Goal: Task Accomplishment & Management: Manage account settings

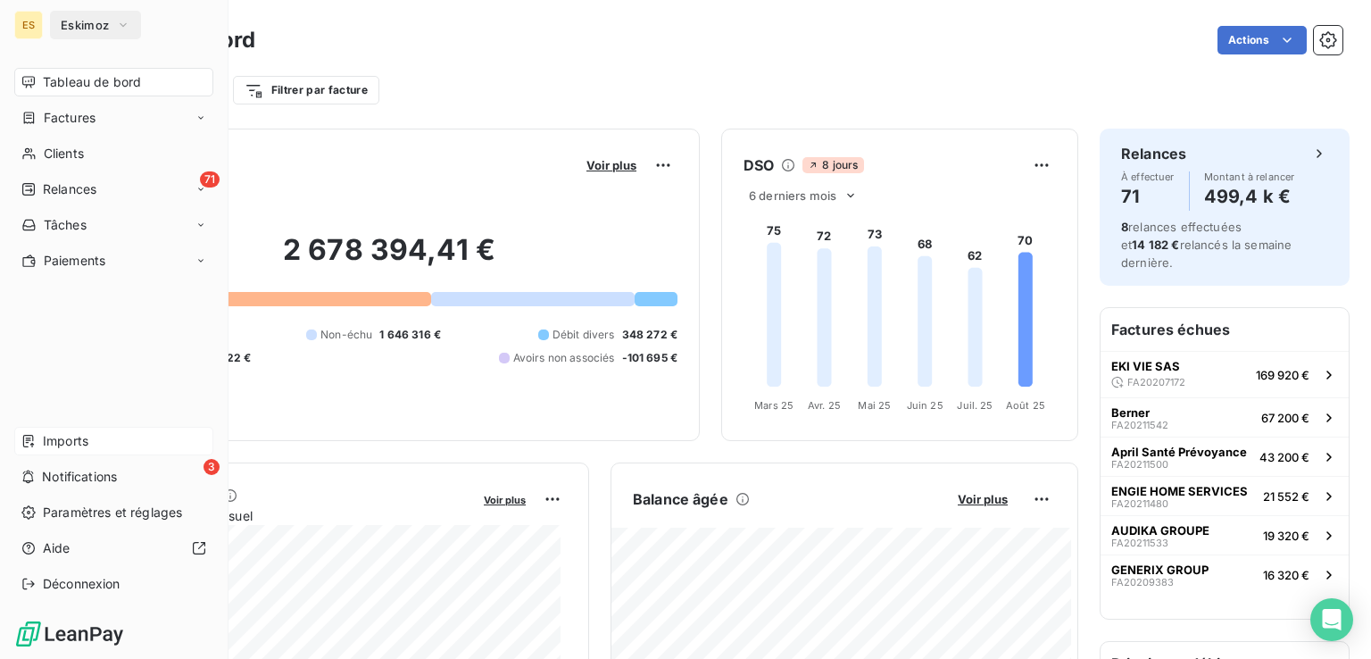
click at [54, 445] on span "Imports" at bounding box center [66, 441] width 46 height 18
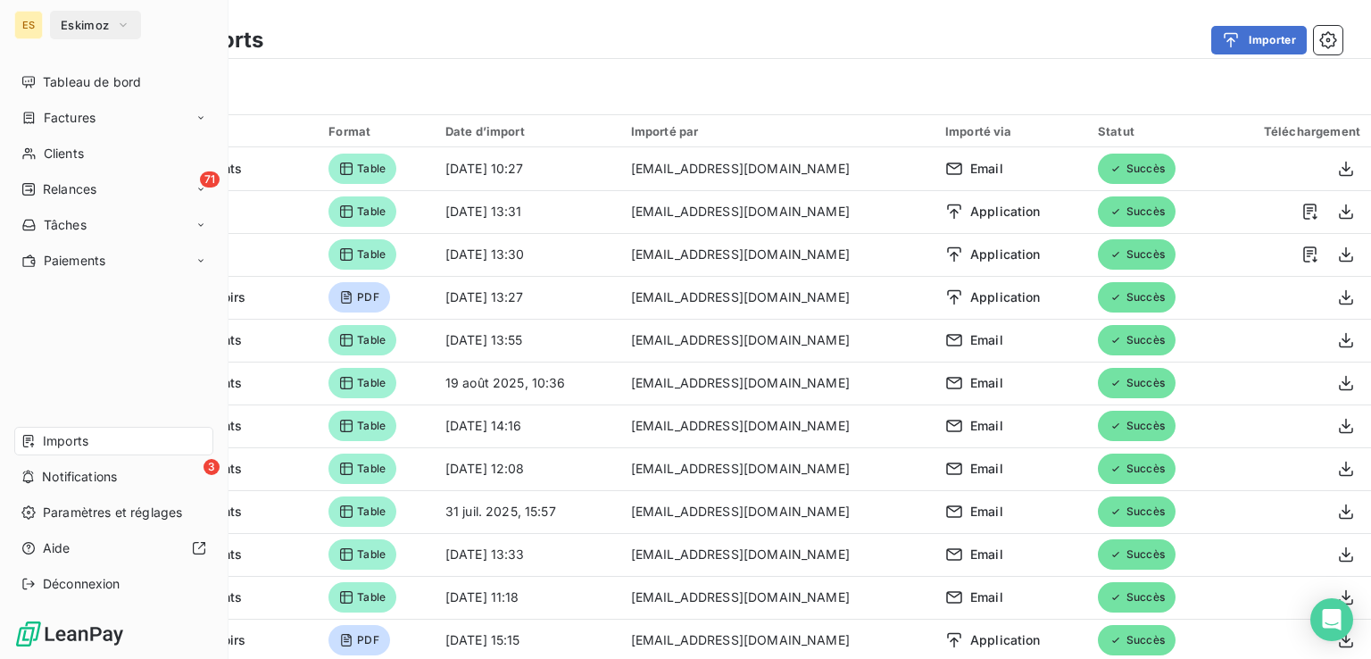
click at [55, 77] on span "Tableau de bord" at bounding box center [92, 82] width 98 height 18
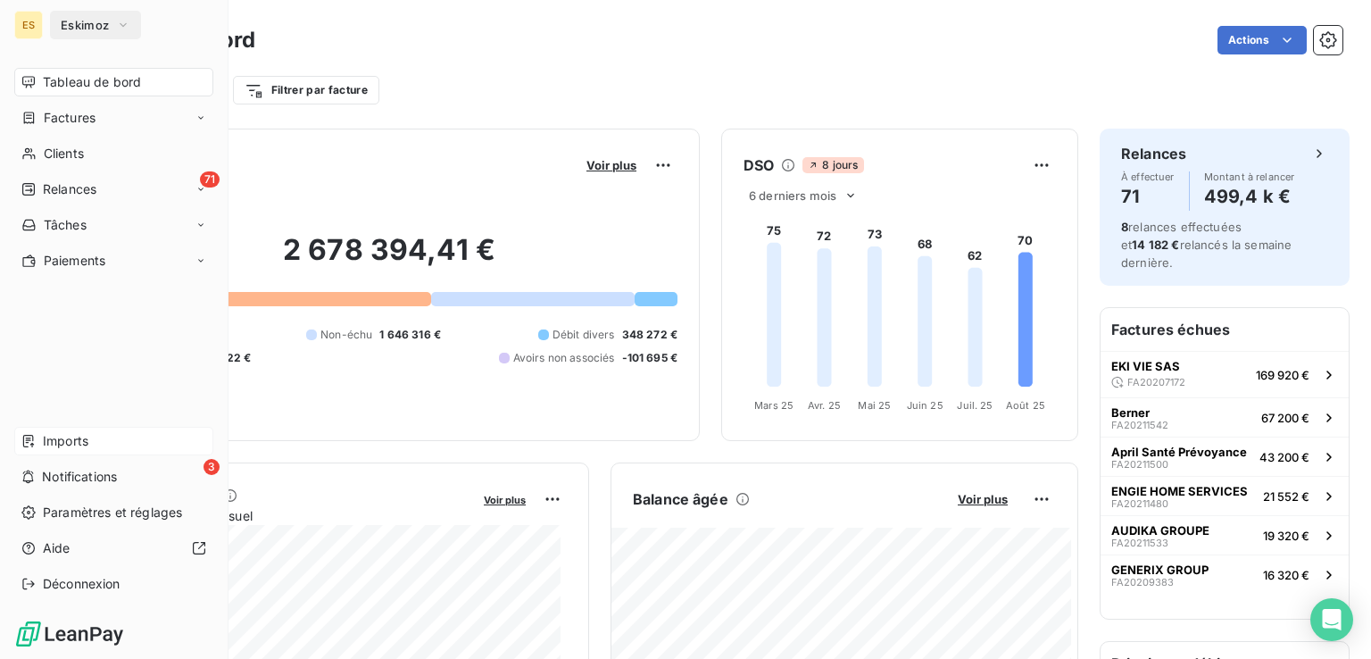
click at [98, 439] on div "Imports" at bounding box center [113, 441] width 199 height 29
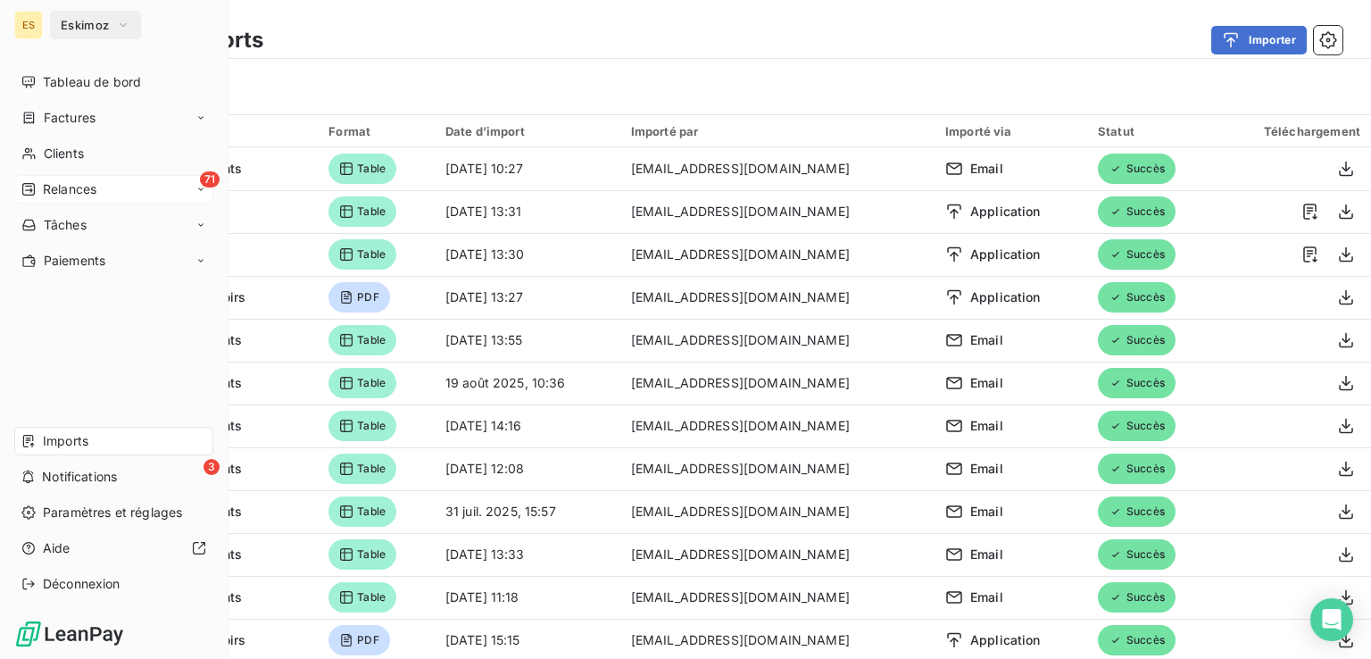
click at [60, 190] on span "Relances" at bounding box center [70, 189] width 54 height 18
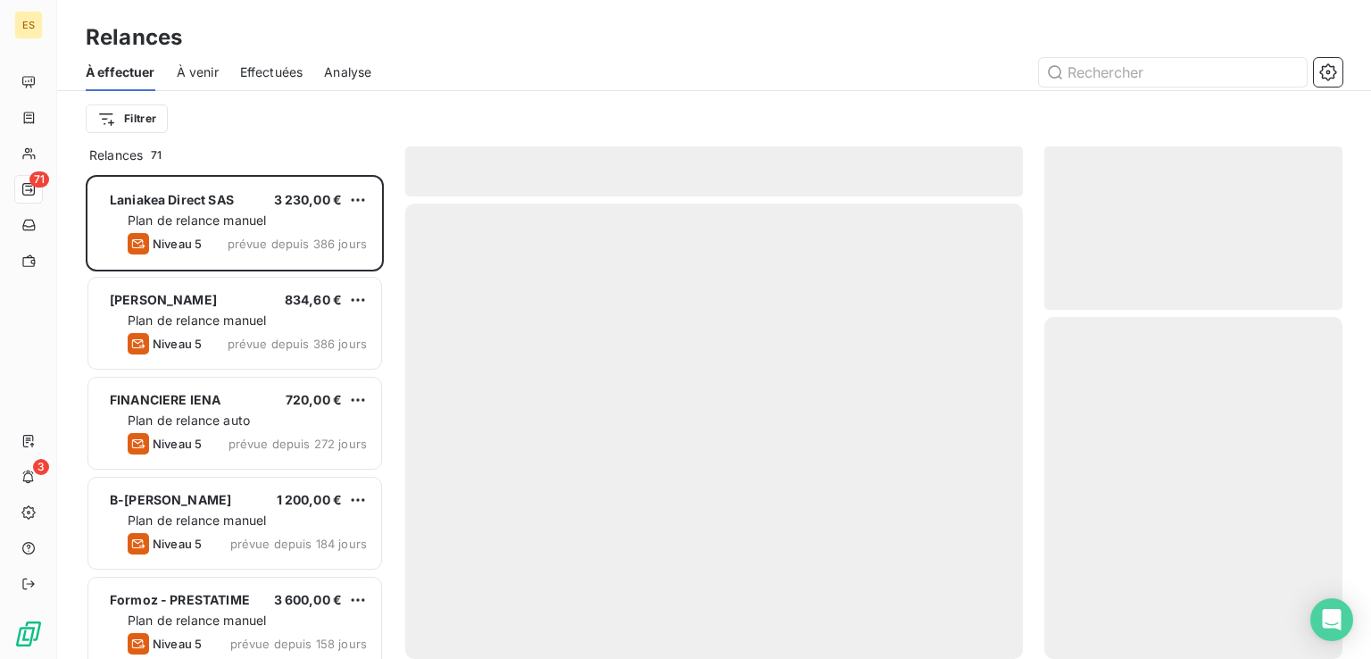
scroll to position [469, 284]
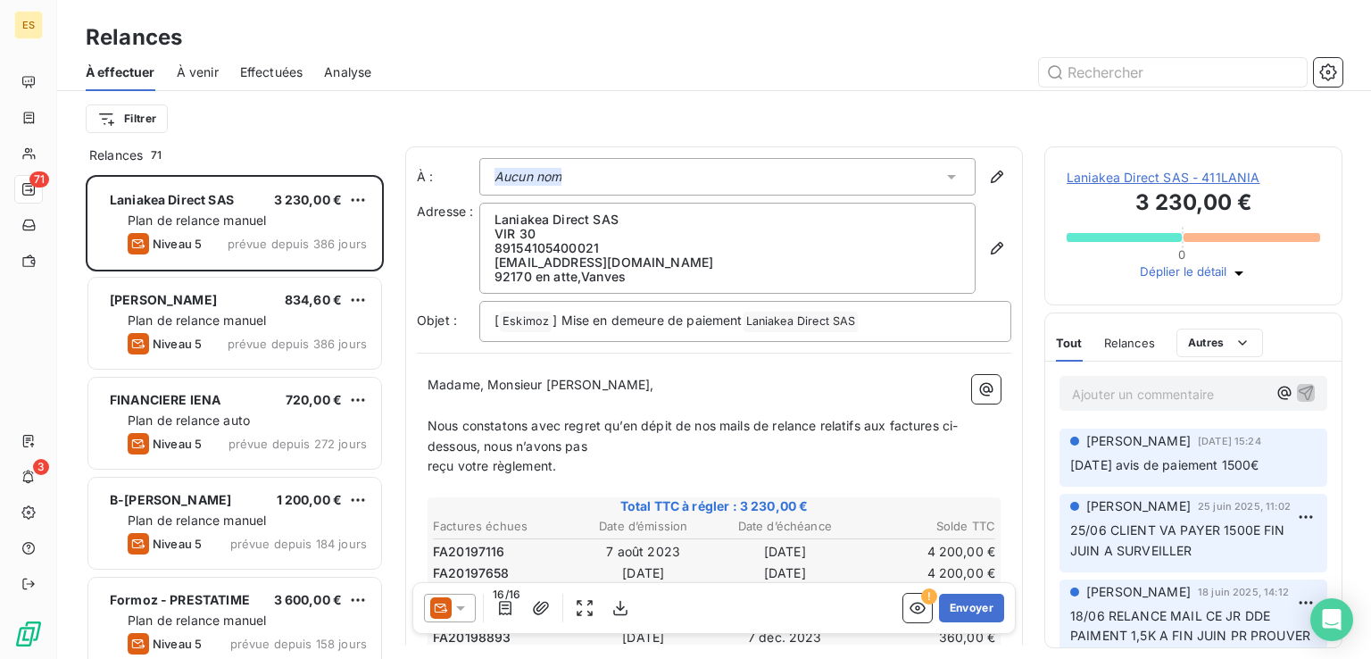
click at [143, 153] on span "Relances" at bounding box center [116, 155] width 54 height 18
click at [142, 116] on html "ES 71 3 Relances À effectuer À venir Effectuées Analyse Filtrer Relances 71 Lan…" at bounding box center [685, 329] width 1371 height 659
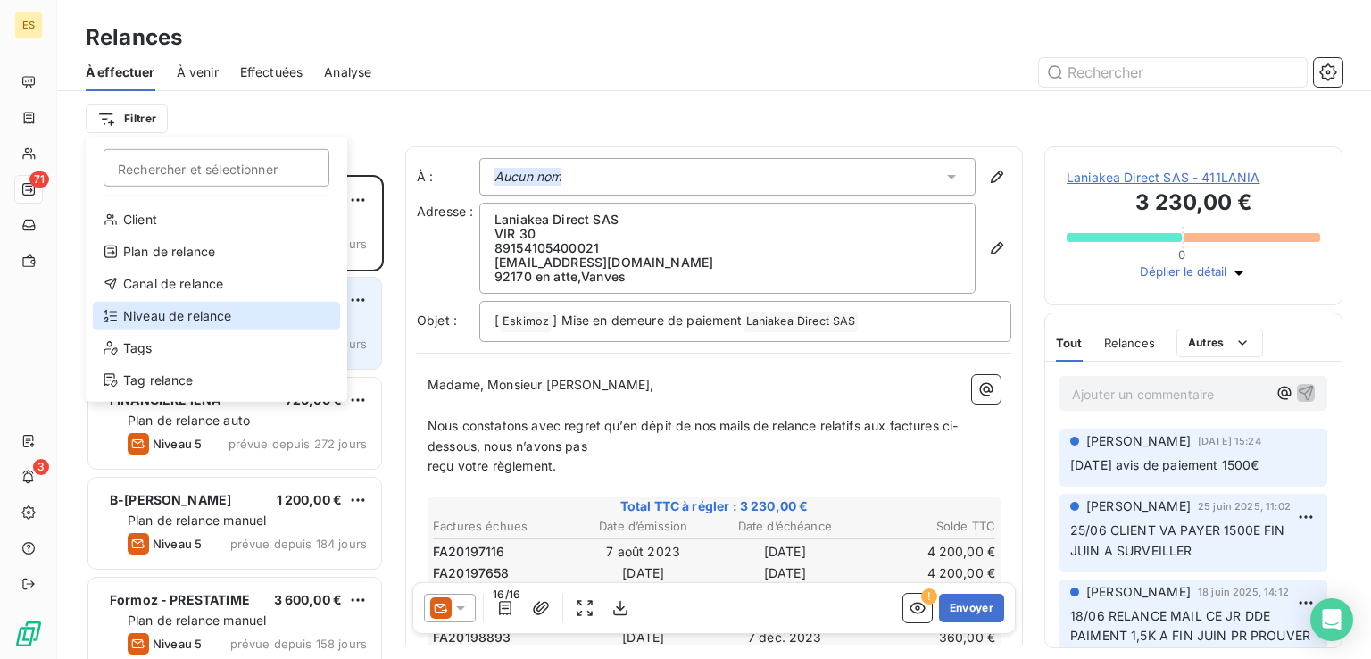
click at [192, 315] on div "Niveau de relance" at bounding box center [216, 316] width 247 height 29
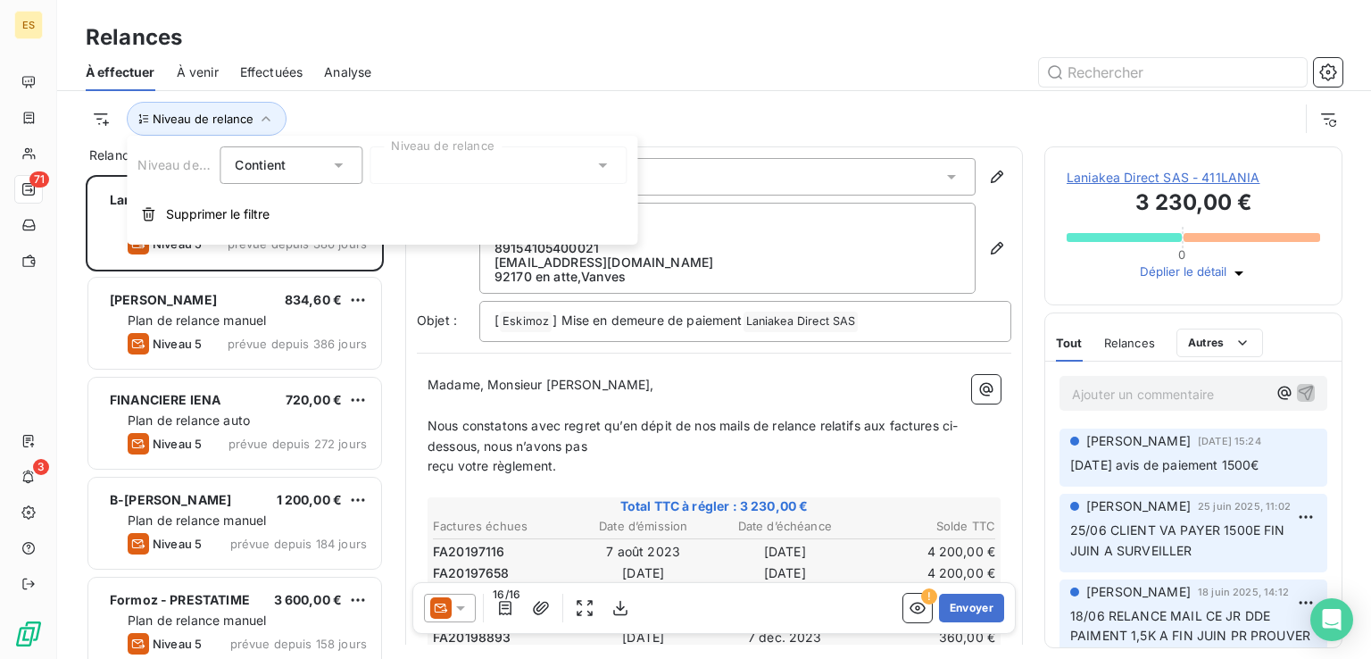
click at [383, 162] on div at bounding box center [497, 164] width 257 height 37
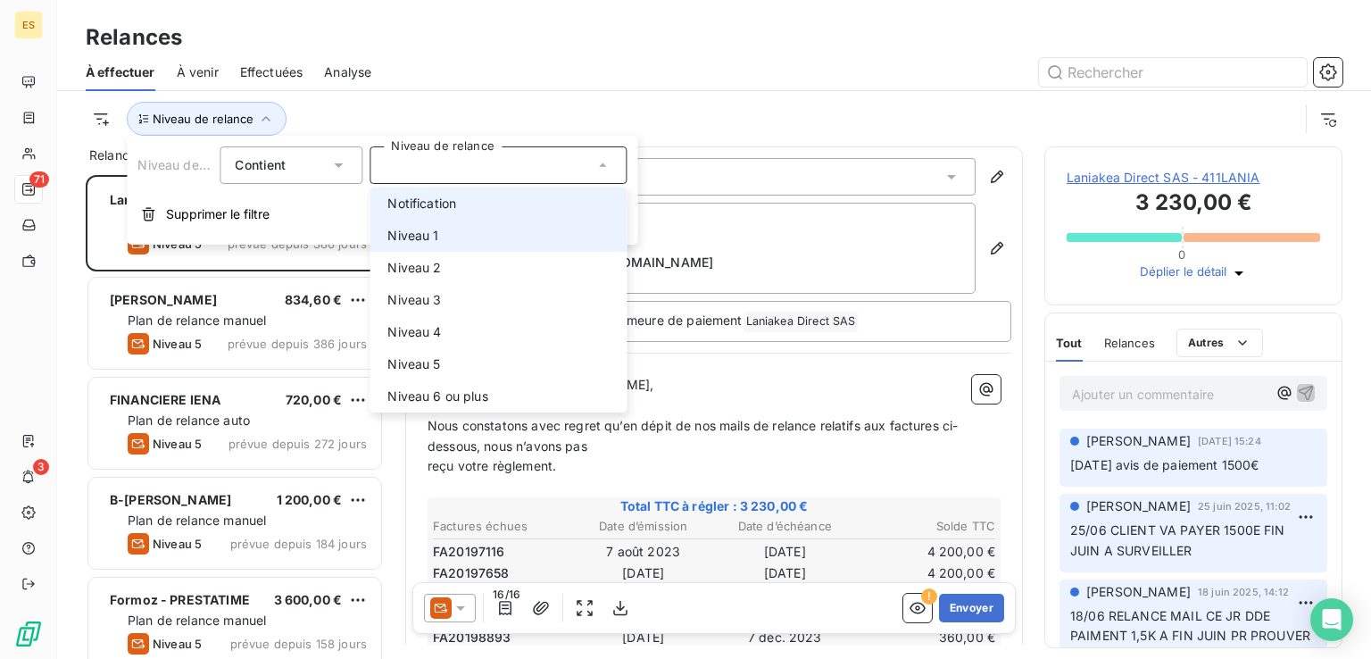
click at [414, 230] on span "Niveau 1" at bounding box center [412, 236] width 51 height 18
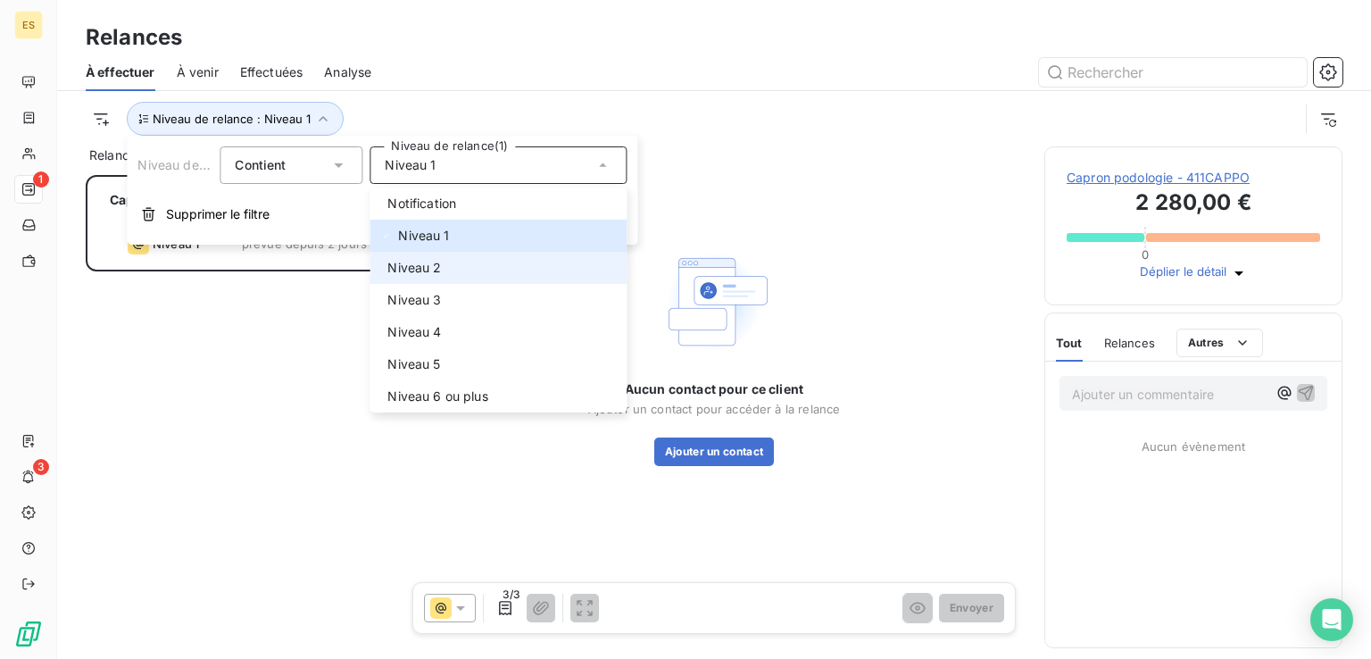
scroll to position [469, 284]
click at [410, 265] on span "Niveau 2" at bounding box center [414, 268] width 54 height 18
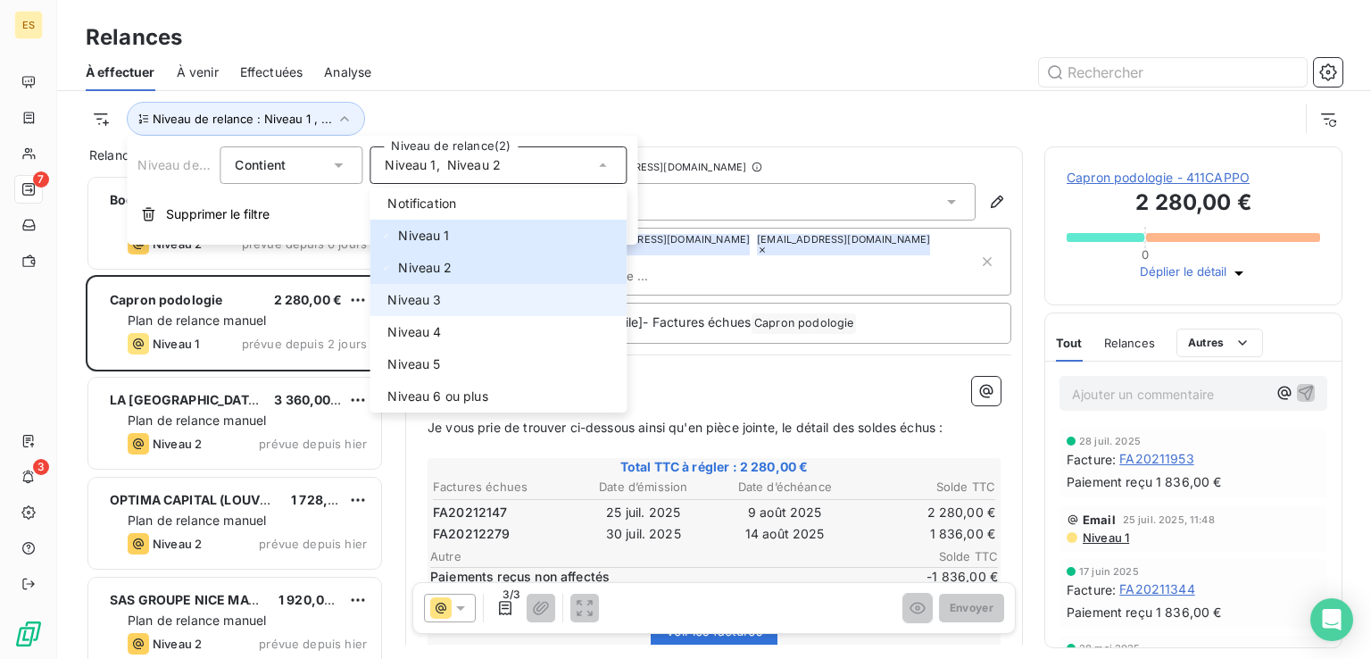
click at [410, 297] on span "Niveau 3" at bounding box center [414, 300] width 54 height 18
click at [610, 108] on div "Niveau de relance : Niveau 1 , ..." at bounding box center [692, 119] width 1213 height 34
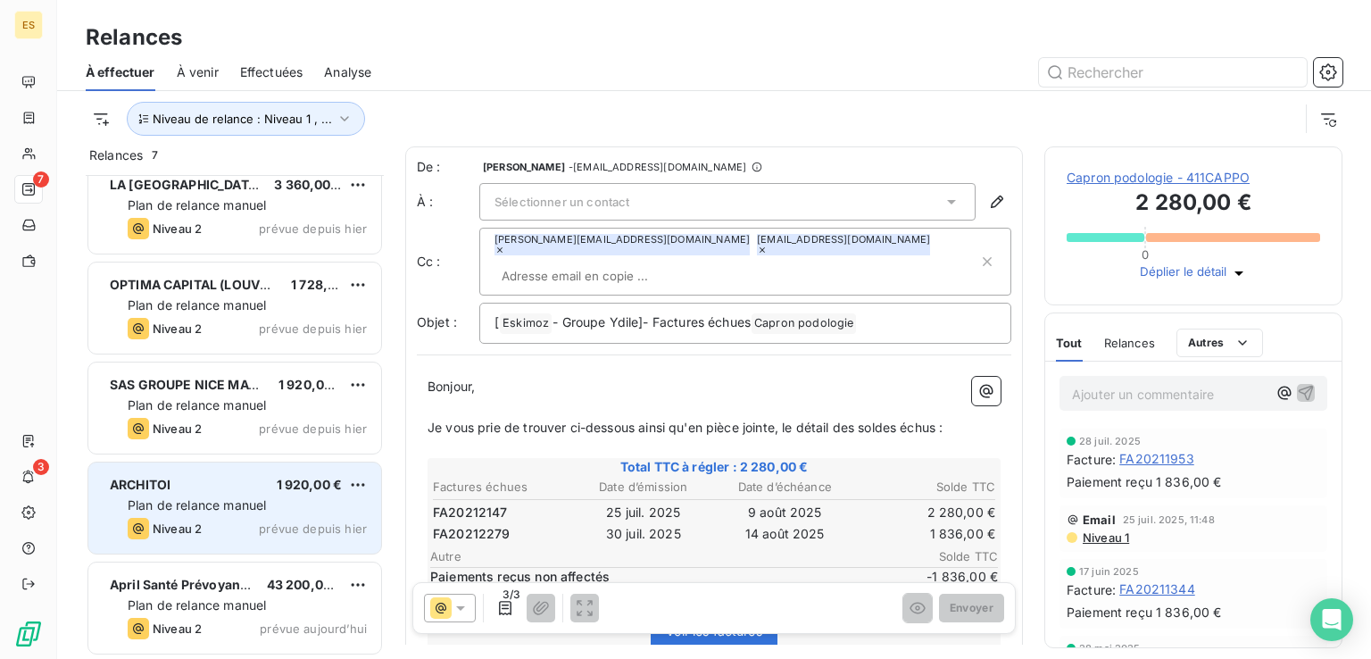
scroll to position [0, 0]
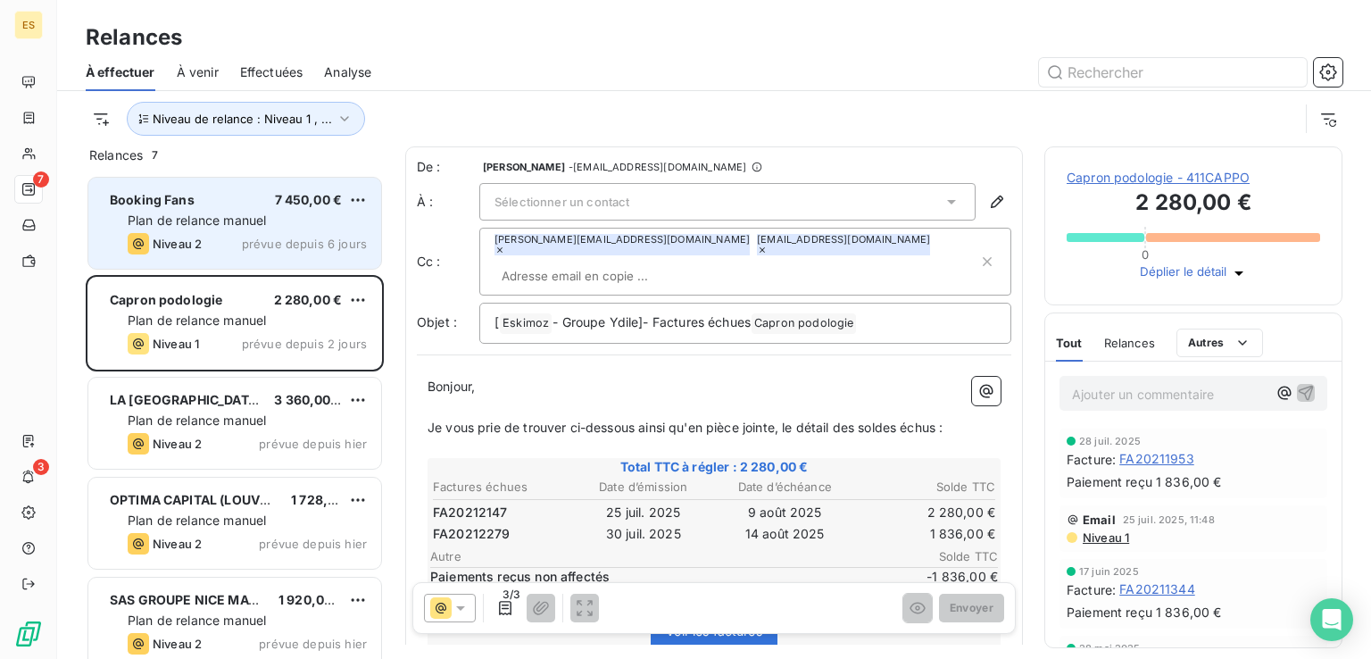
click at [303, 236] on span "prévue depuis 6 jours" at bounding box center [304, 243] width 125 height 14
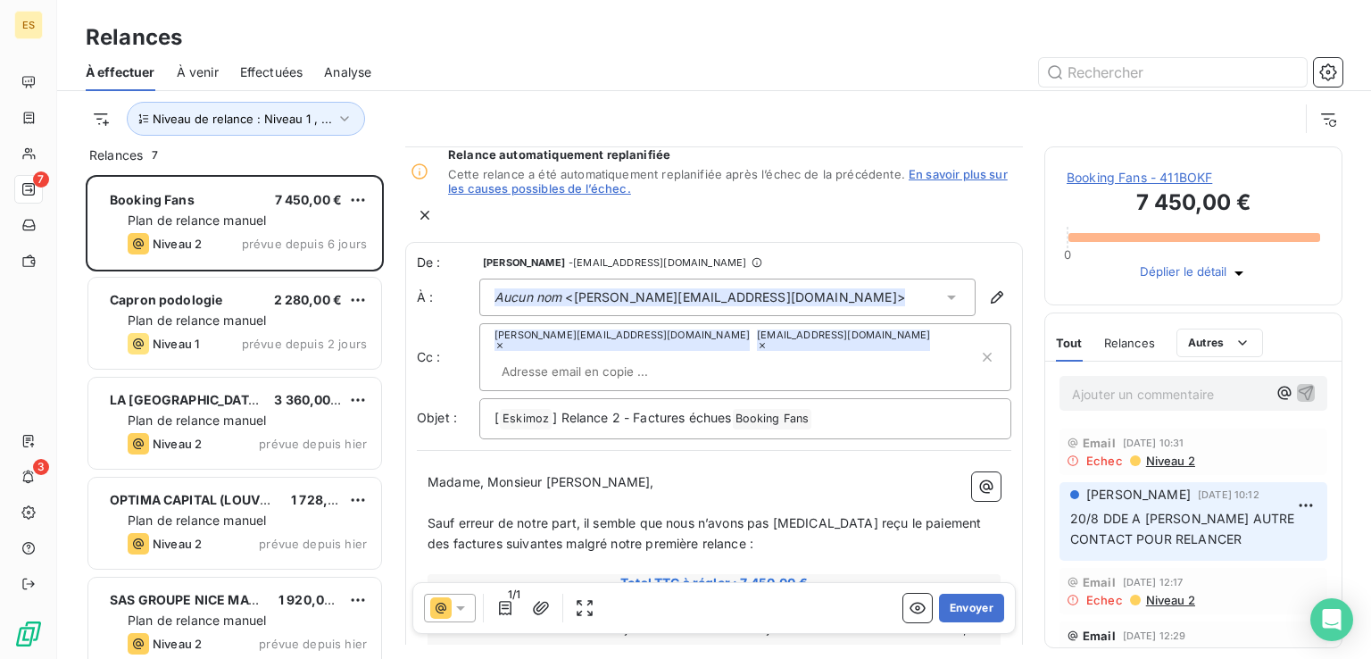
click at [725, 347] on div "ruben.franceschi@groupe-ydyle.fr billing@eskimoz.fr" at bounding box center [736, 356] width 484 height 55
paste input "cyril.cornet@eskimoz.fr"
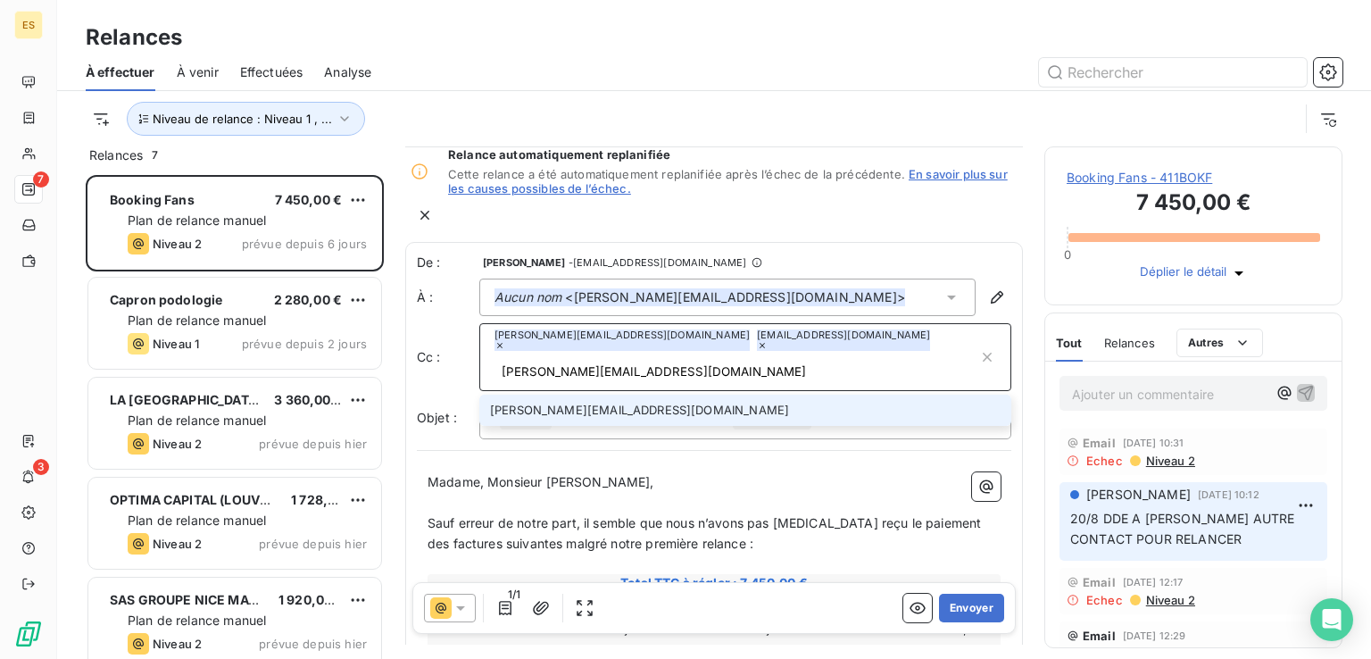
type input "cyril.cornet@eskimoz.fr"
click at [671, 394] on li "cyril.cornet@eskimoz.fr" at bounding box center [745, 409] width 532 height 31
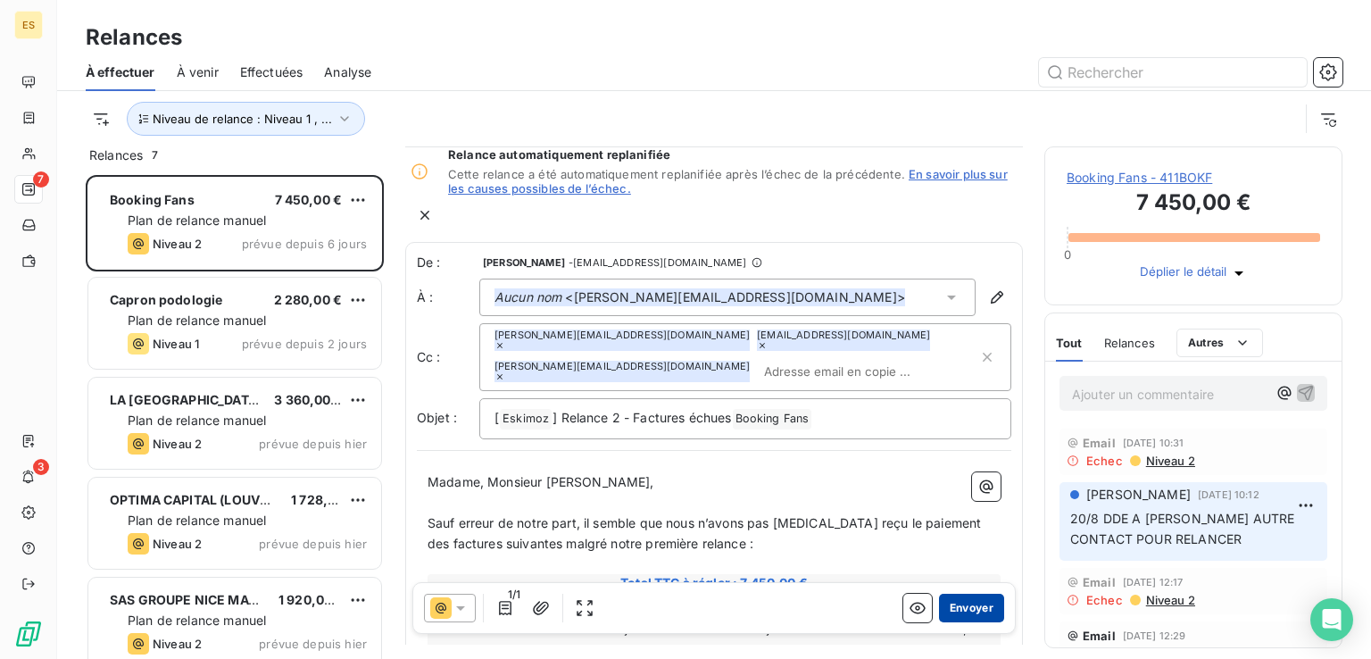
click at [958, 613] on button "Envoyer" at bounding box center [971, 607] width 65 height 29
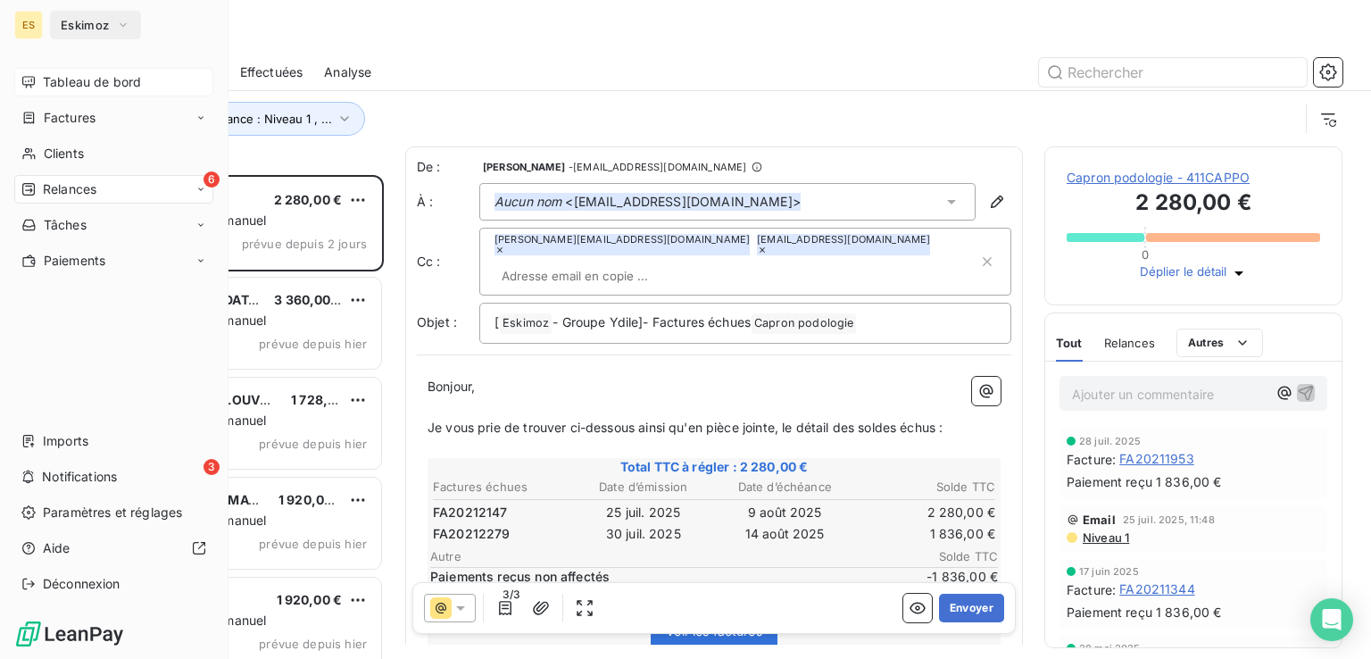
click at [57, 80] on span "Tableau de bord" at bounding box center [92, 82] width 98 height 18
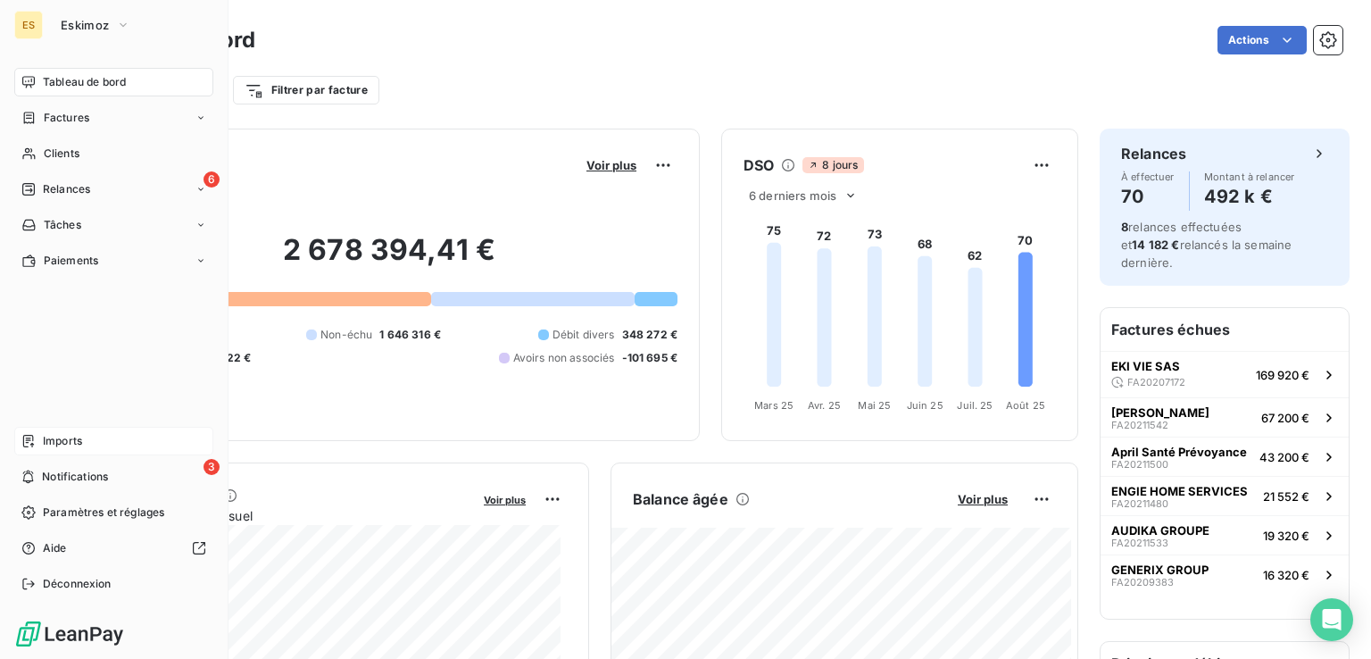
click at [68, 438] on span "Imports" at bounding box center [62, 441] width 39 height 16
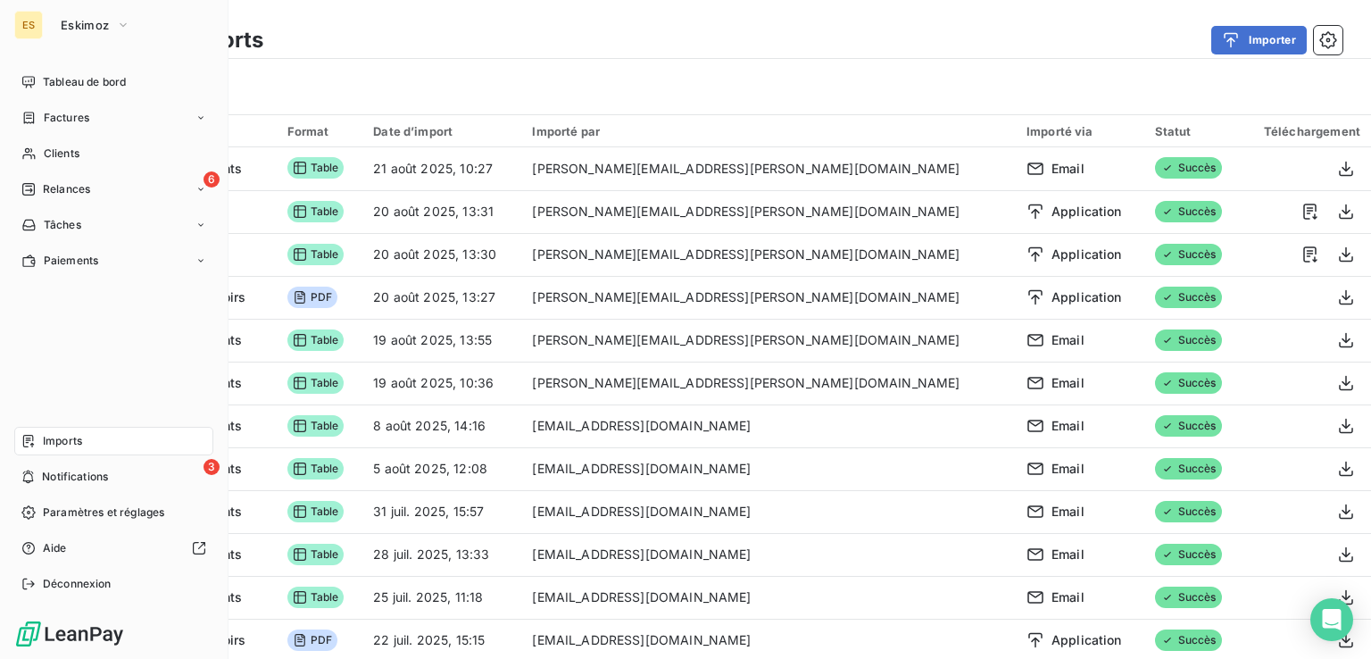
click at [62, 439] on span "Imports" at bounding box center [62, 441] width 39 height 16
click at [45, 87] on span "Tableau de bord" at bounding box center [84, 82] width 83 height 16
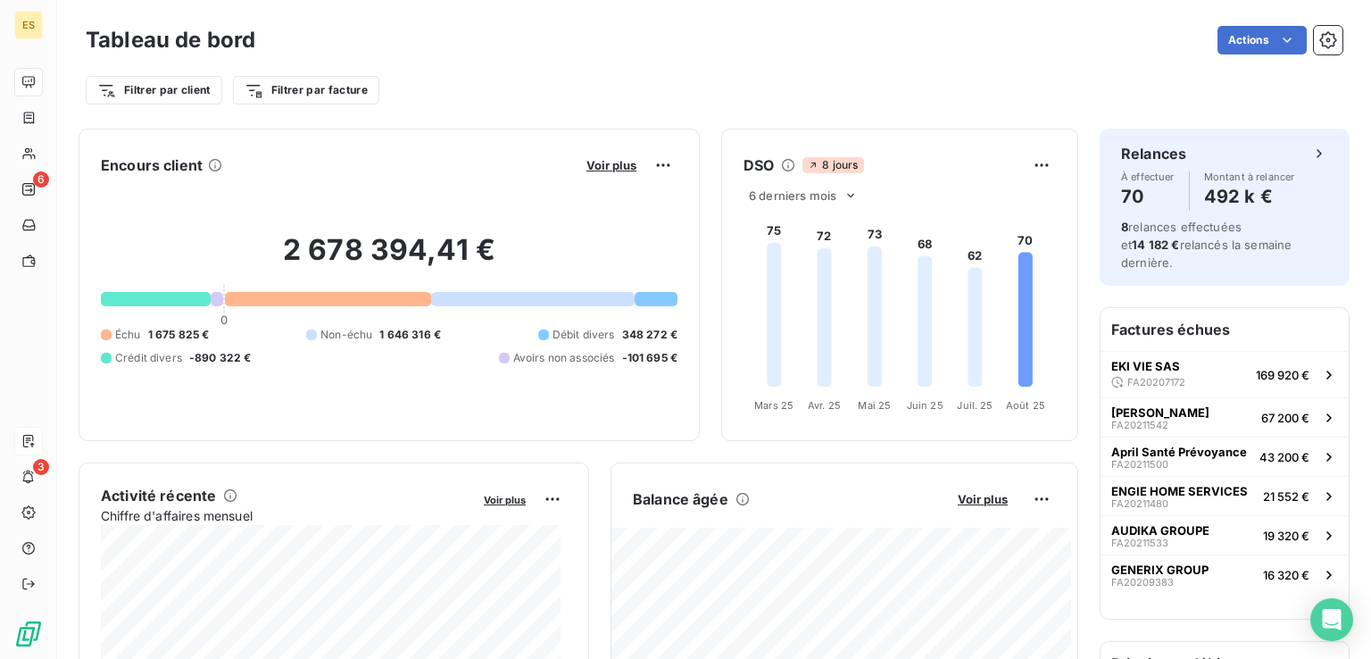
click at [1231, 92] on div "Filtrer par client Filtrer par facture" at bounding box center [714, 90] width 1256 height 34
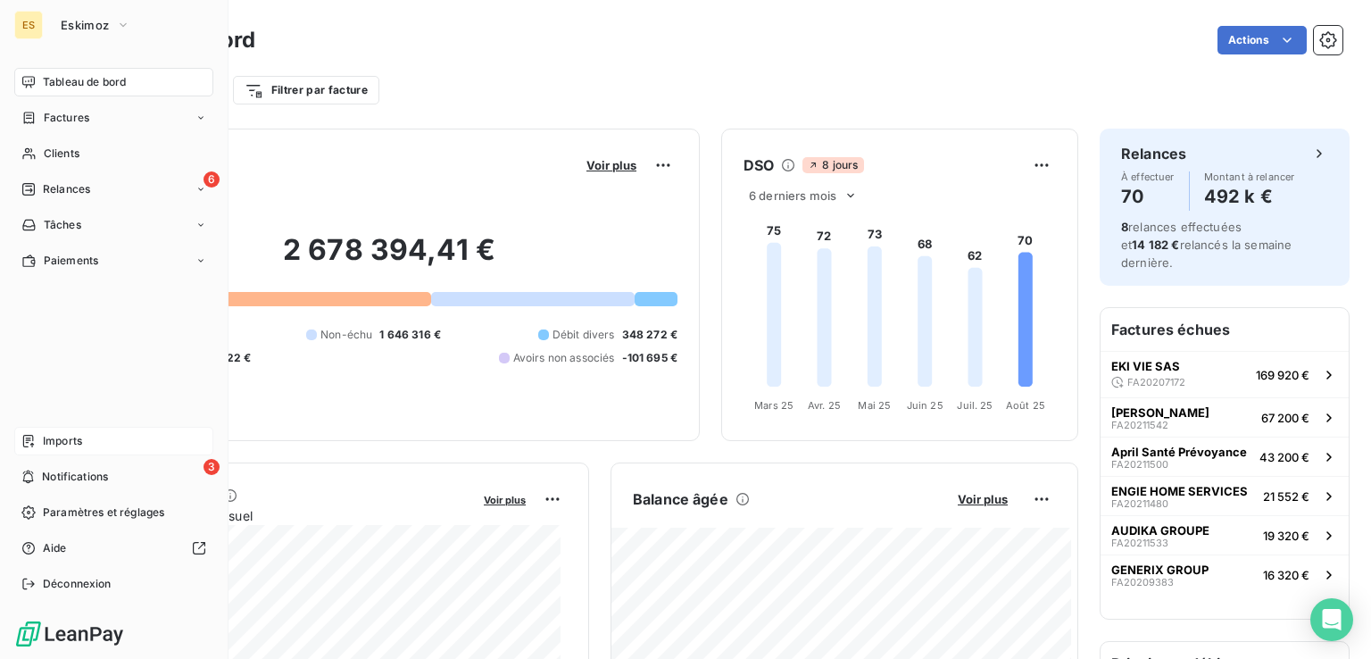
click at [71, 438] on span "Imports" at bounding box center [62, 441] width 39 height 16
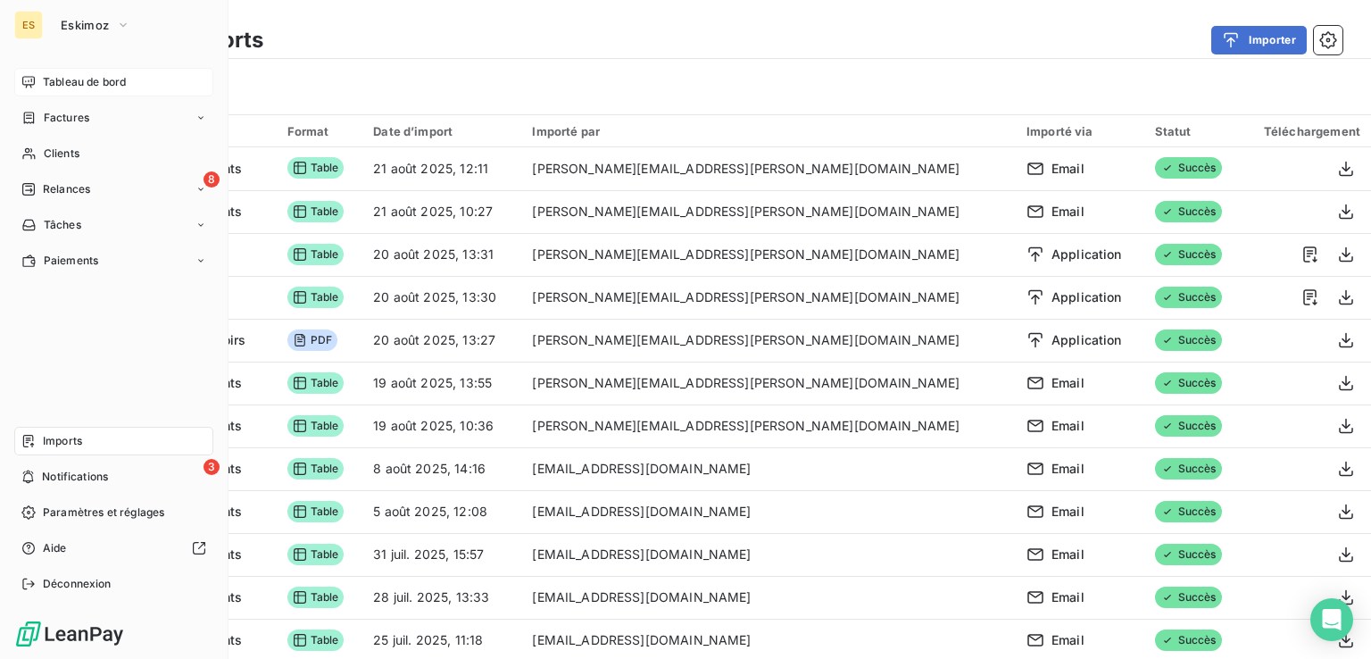
click at [57, 74] on span "Tableau de bord" at bounding box center [84, 82] width 83 height 16
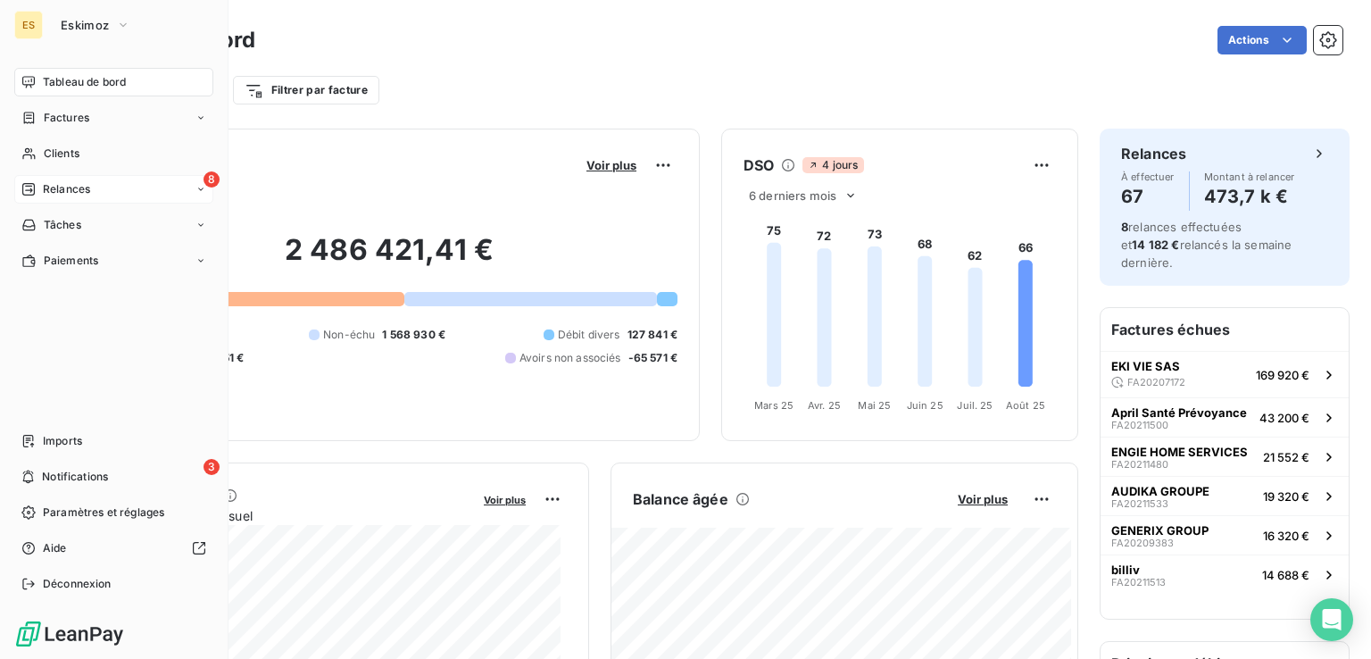
click at [74, 185] on span "Relances" at bounding box center [66, 189] width 47 height 16
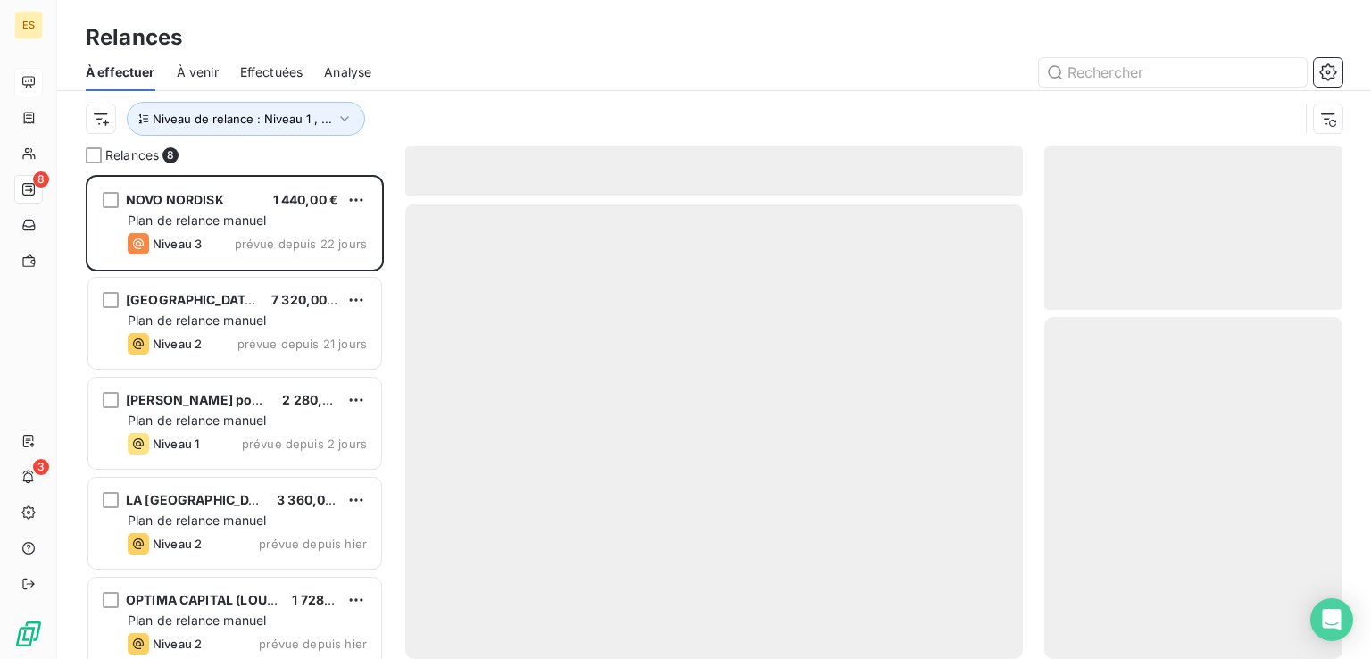
scroll to position [469, 284]
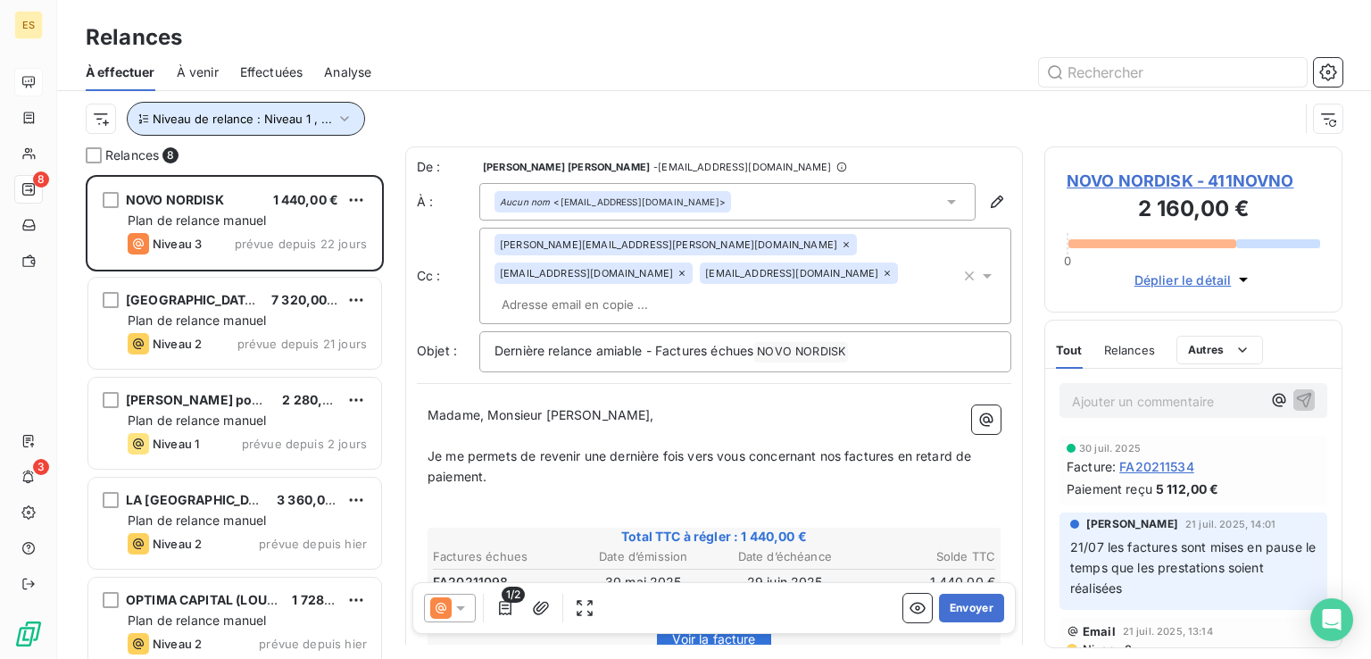
click at [291, 120] on span "Niveau de relance : Niveau 1 , ..." at bounding box center [242, 119] width 179 height 14
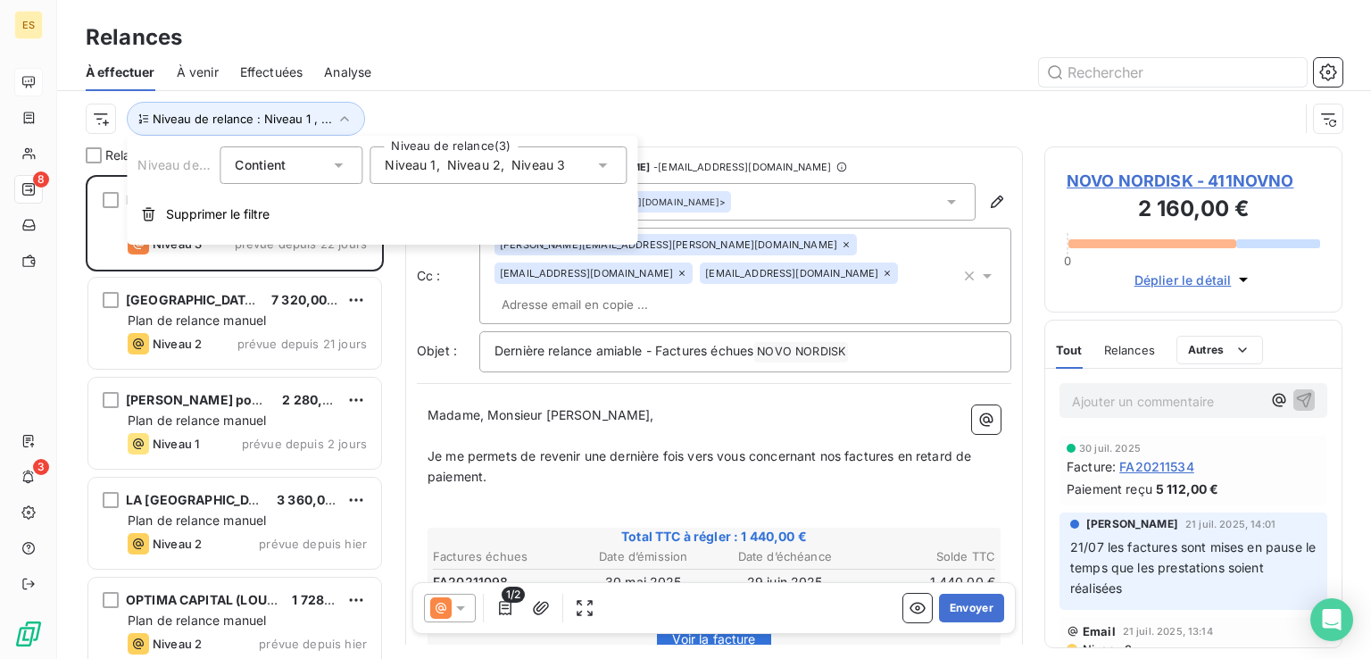
click at [493, 89] on div "À effectuer À venir Effectuées Analyse" at bounding box center [714, 72] width 1314 height 37
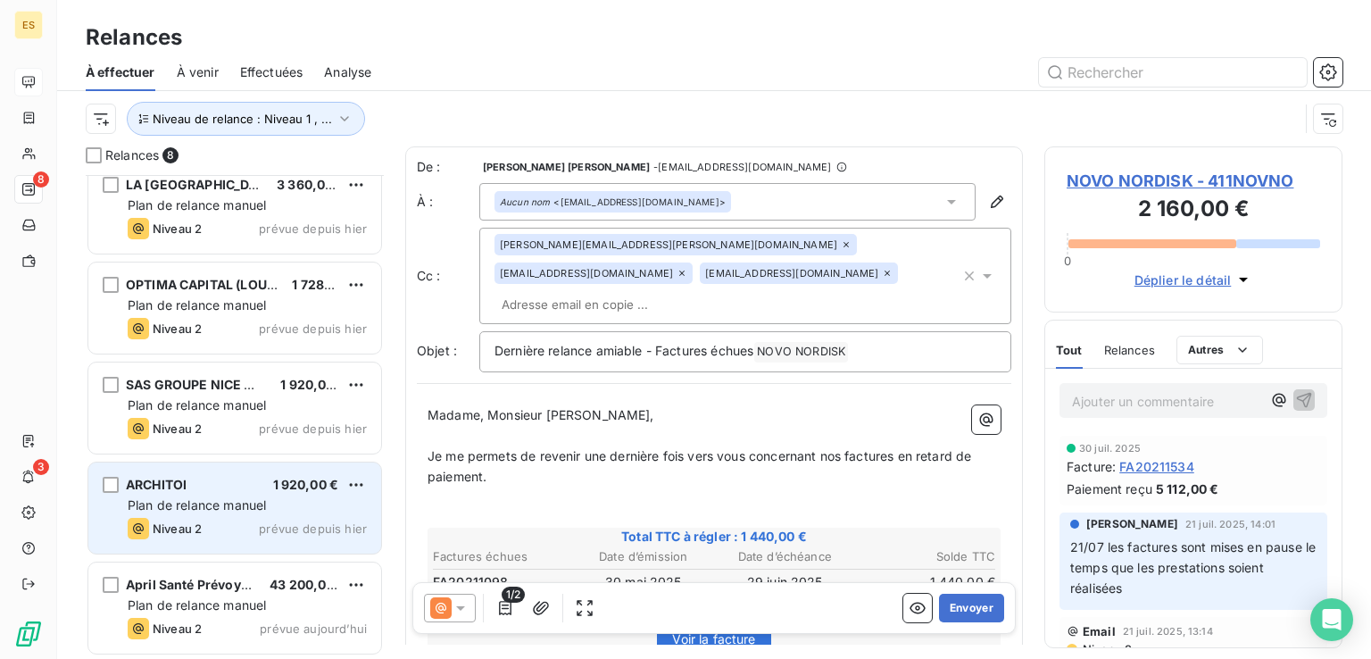
scroll to position [0, 0]
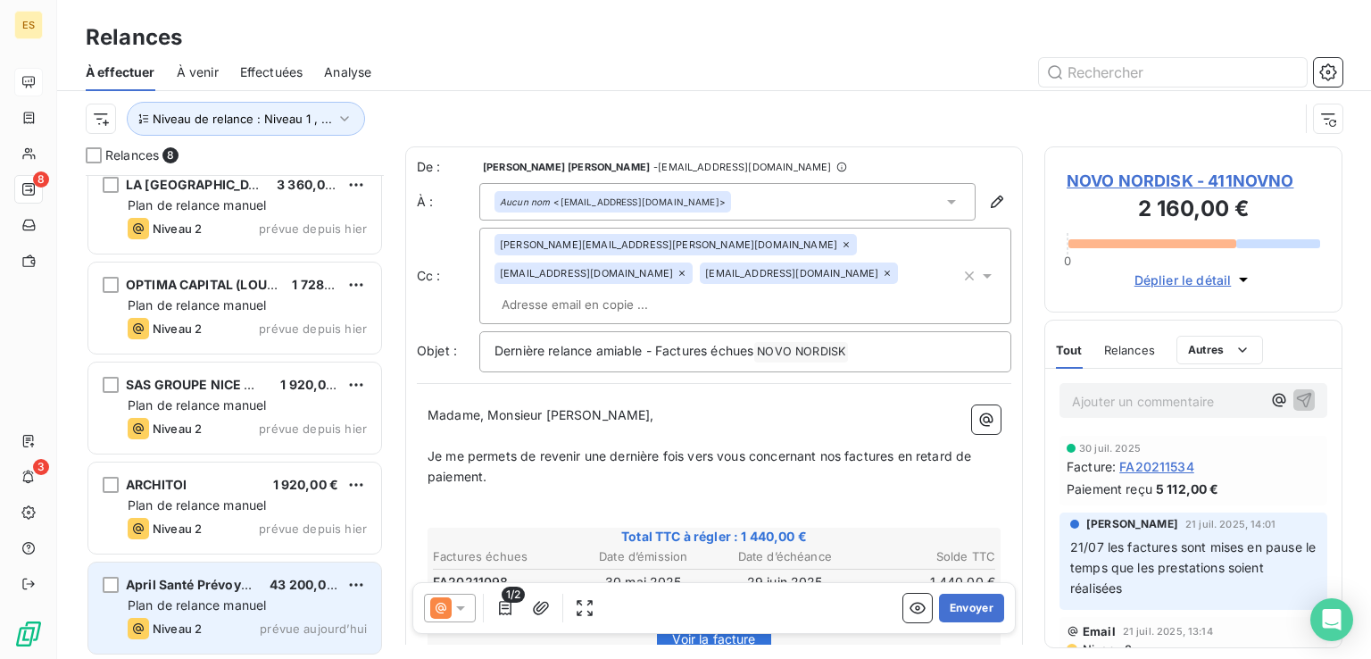
click at [231, 596] on div "Plan de relance manuel" at bounding box center [247, 605] width 239 height 18
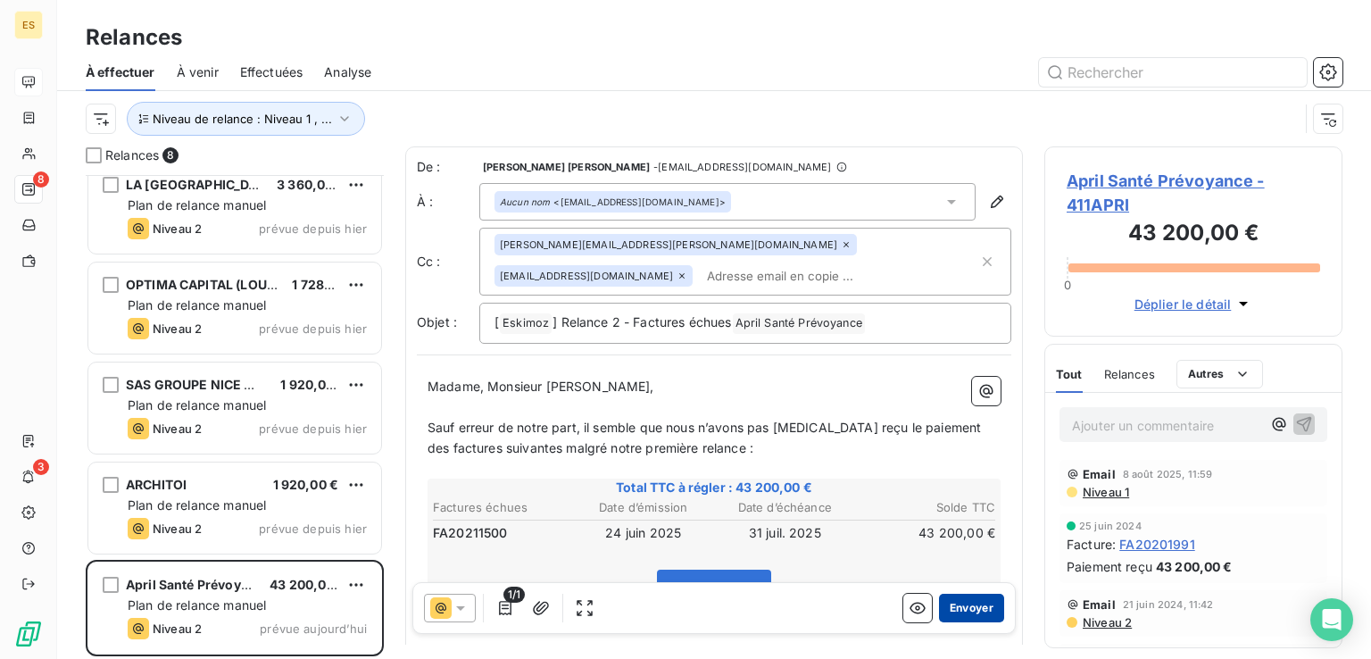
click at [948, 608] on button "Envoyer" at bounding box center [971, 607] width 65 height 29
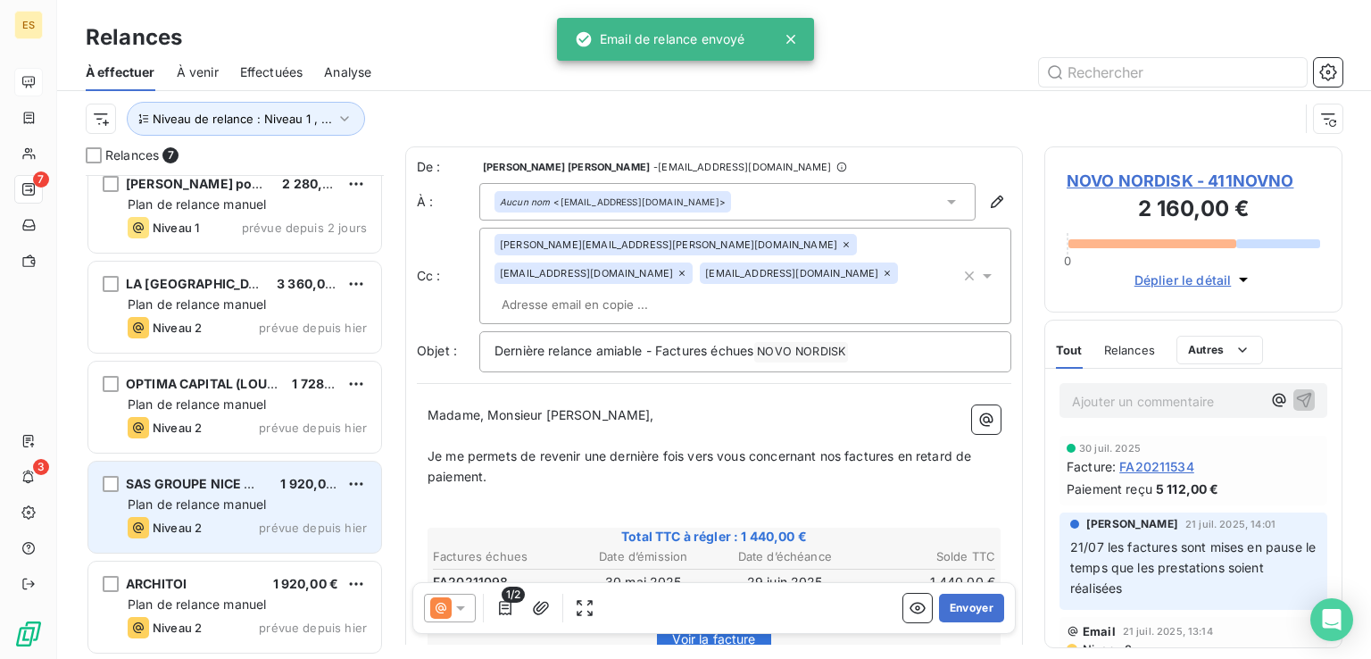
scroll to position [216, 0]
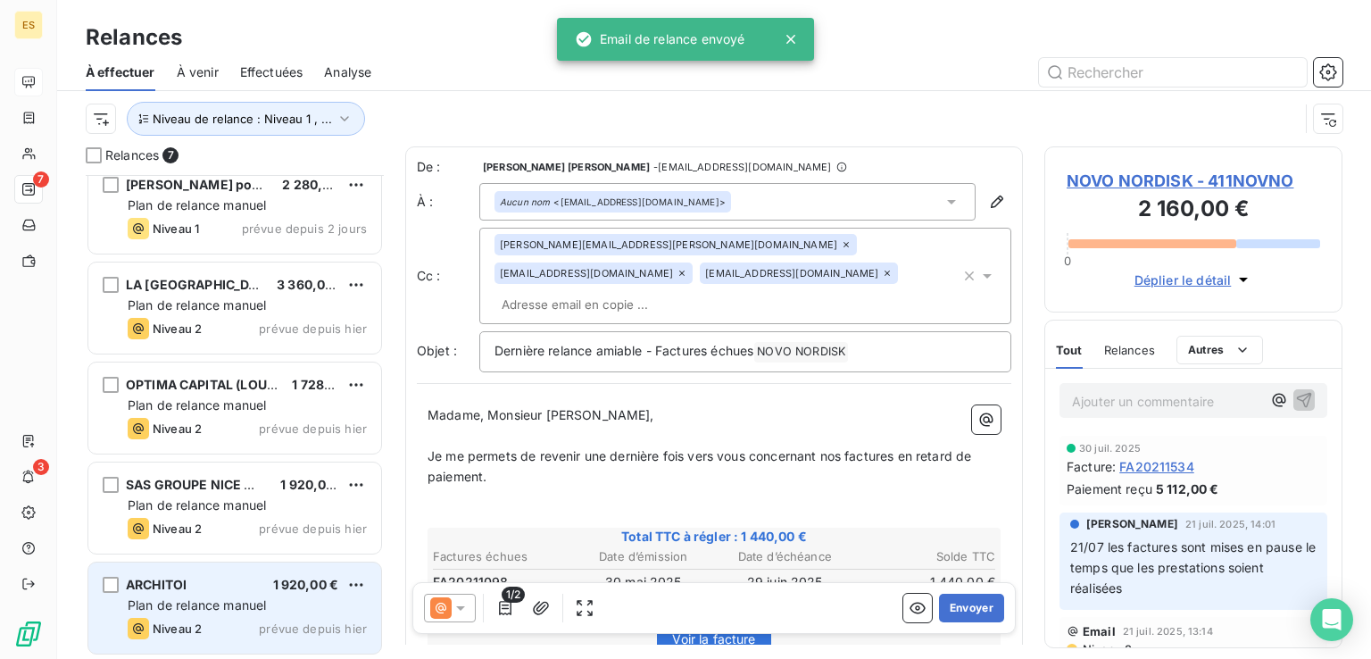
click at [200, 601] on span "Plan de relance manuel" at bounding box center [197, 604] width 138 height 15
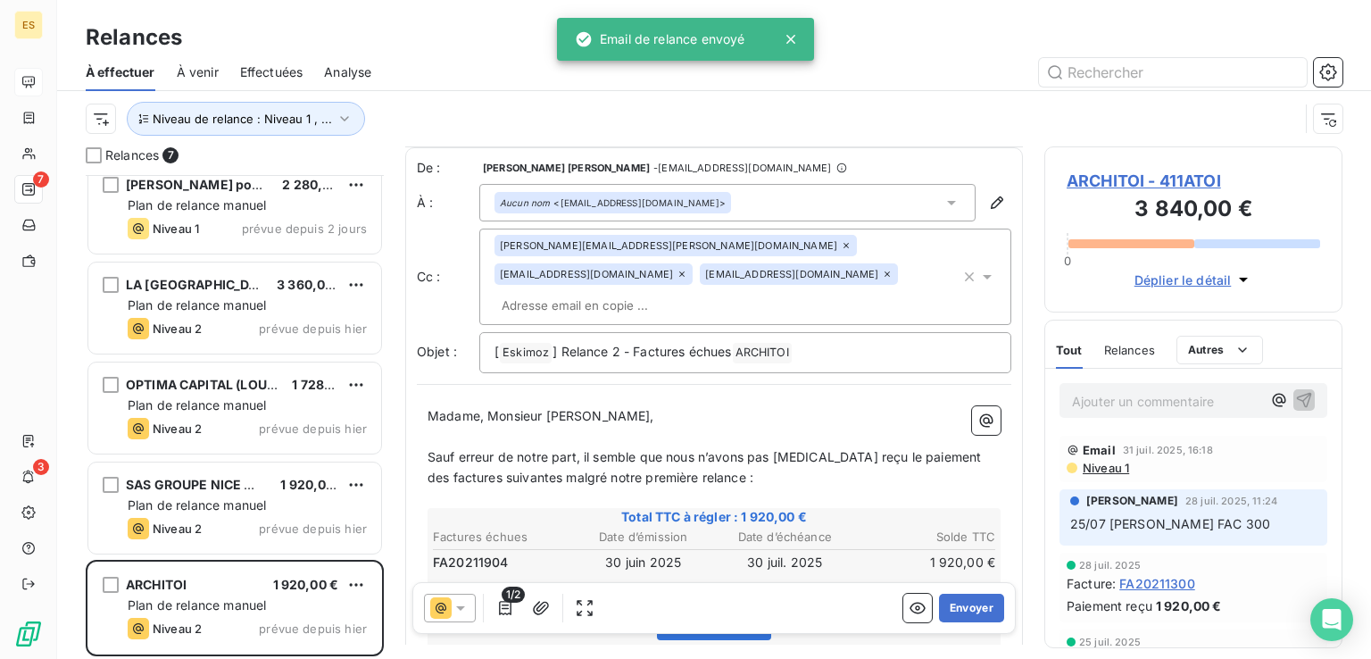
scroll to position [268, 0]
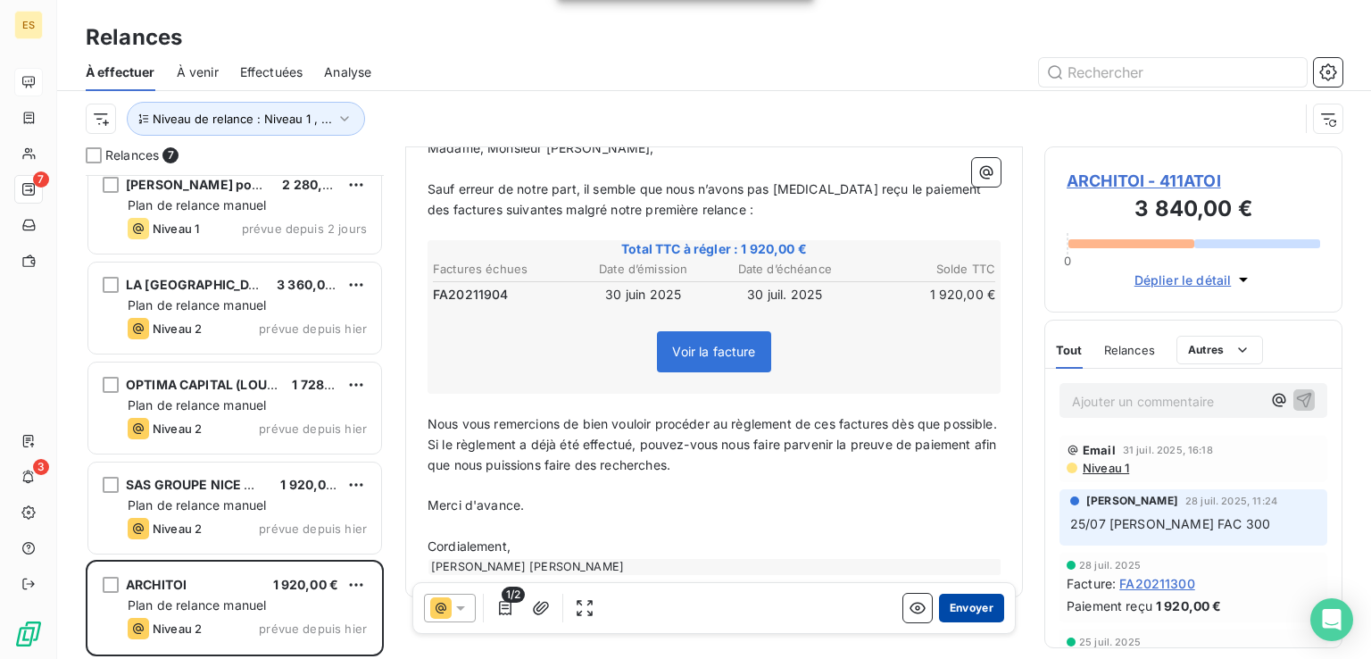
click at [960, 606] on button "Envoyer" at bounding box center [971, 607] width 65 height 29
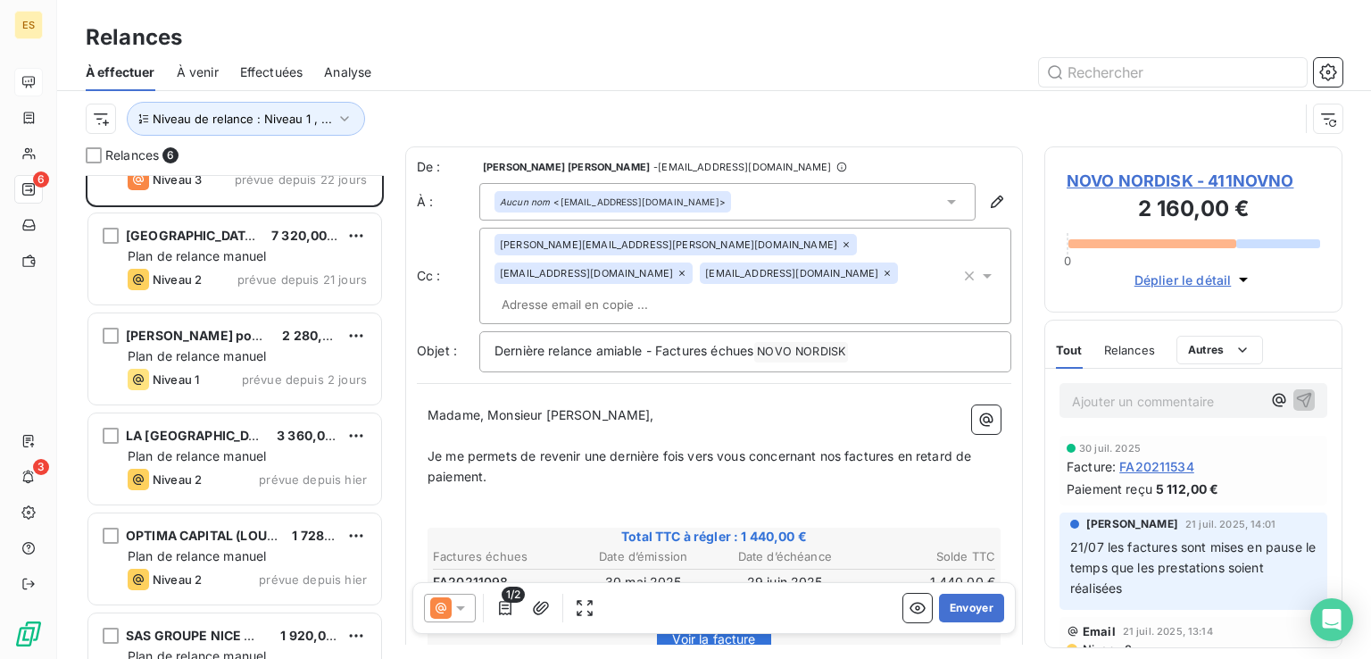
scroll to position [116, 0]
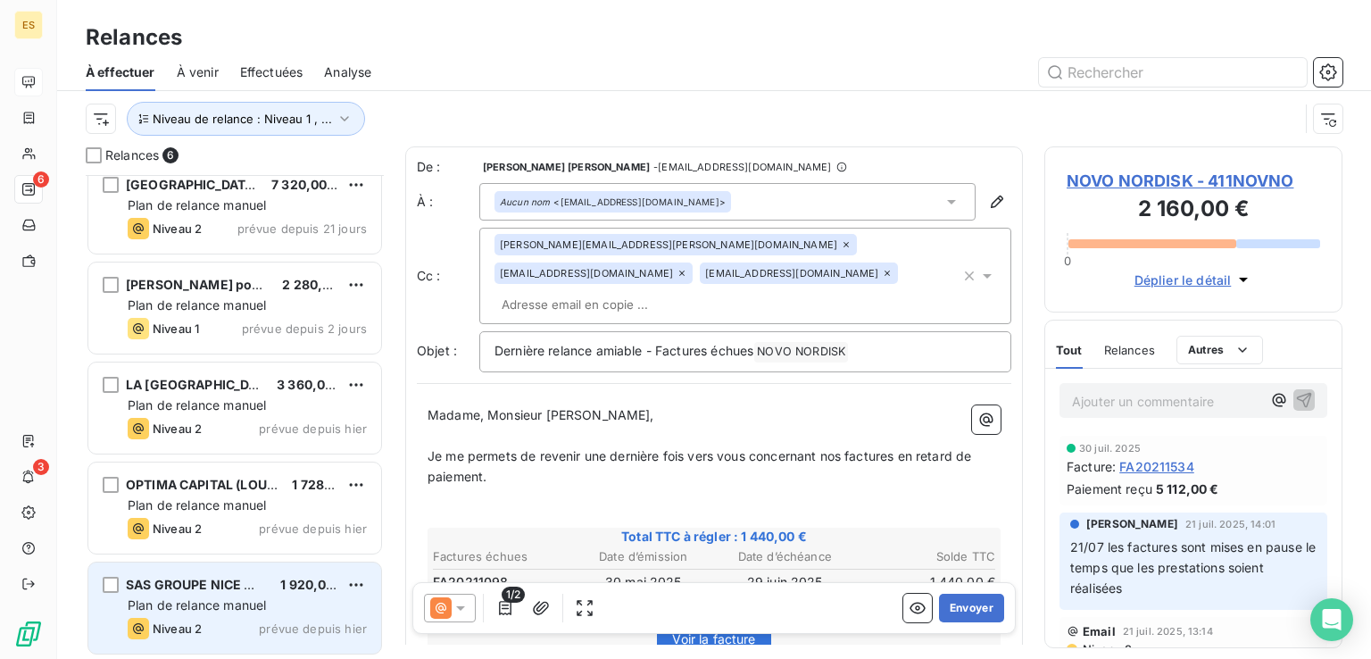
click at [256, 596] on div "Plan de relance manuel" at bounding box center [247, 605] width 239 height 18
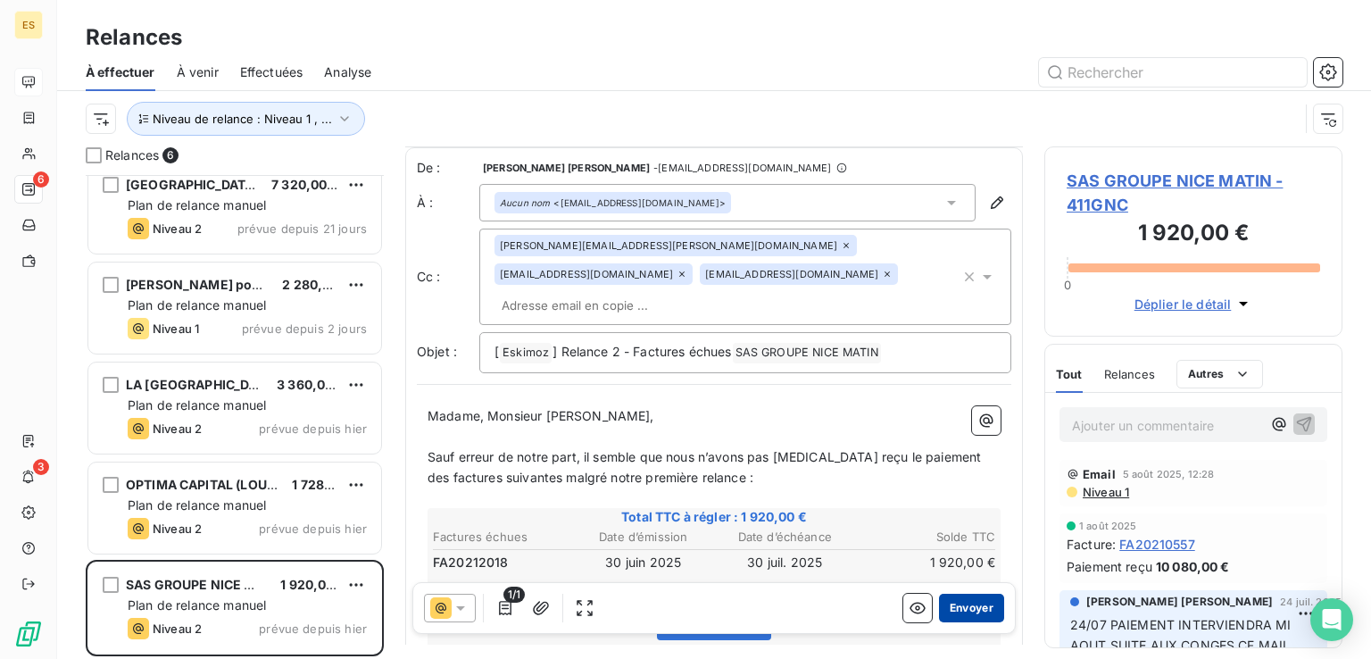
click at [953, 601] on button "Envoyer" at bounding box center [971, 607] width 65 height 29
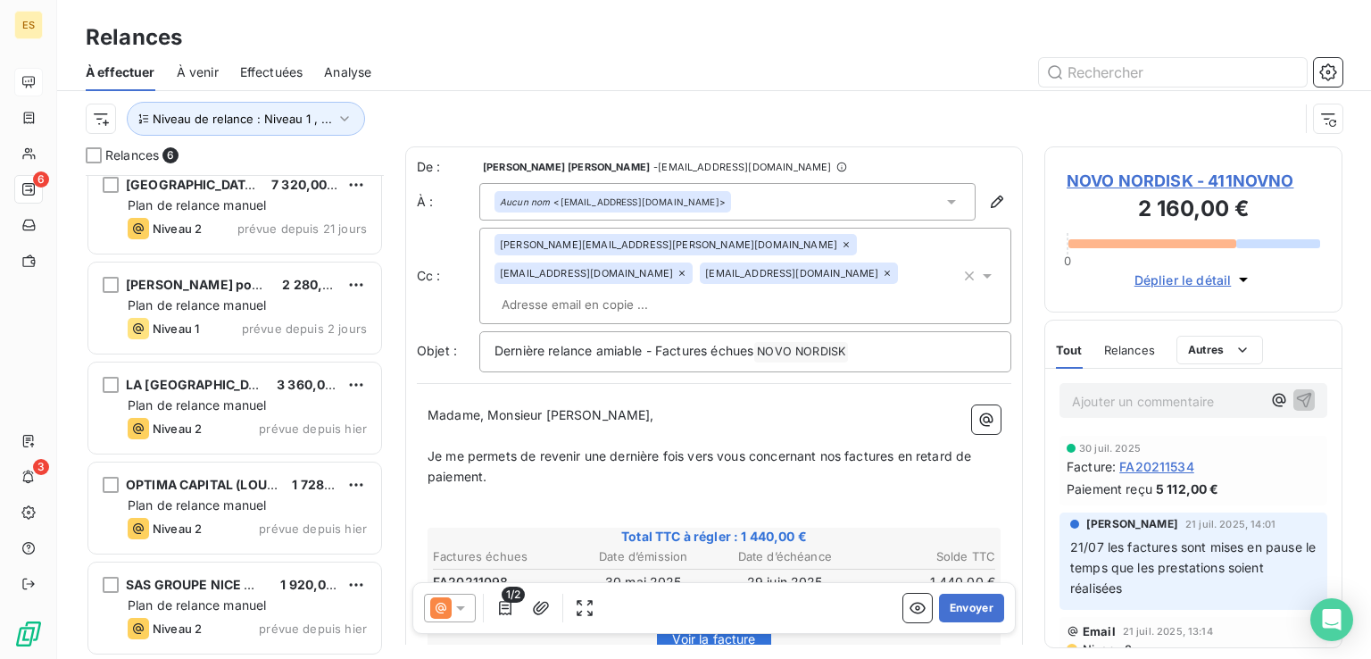
scroll to position [16, 0]
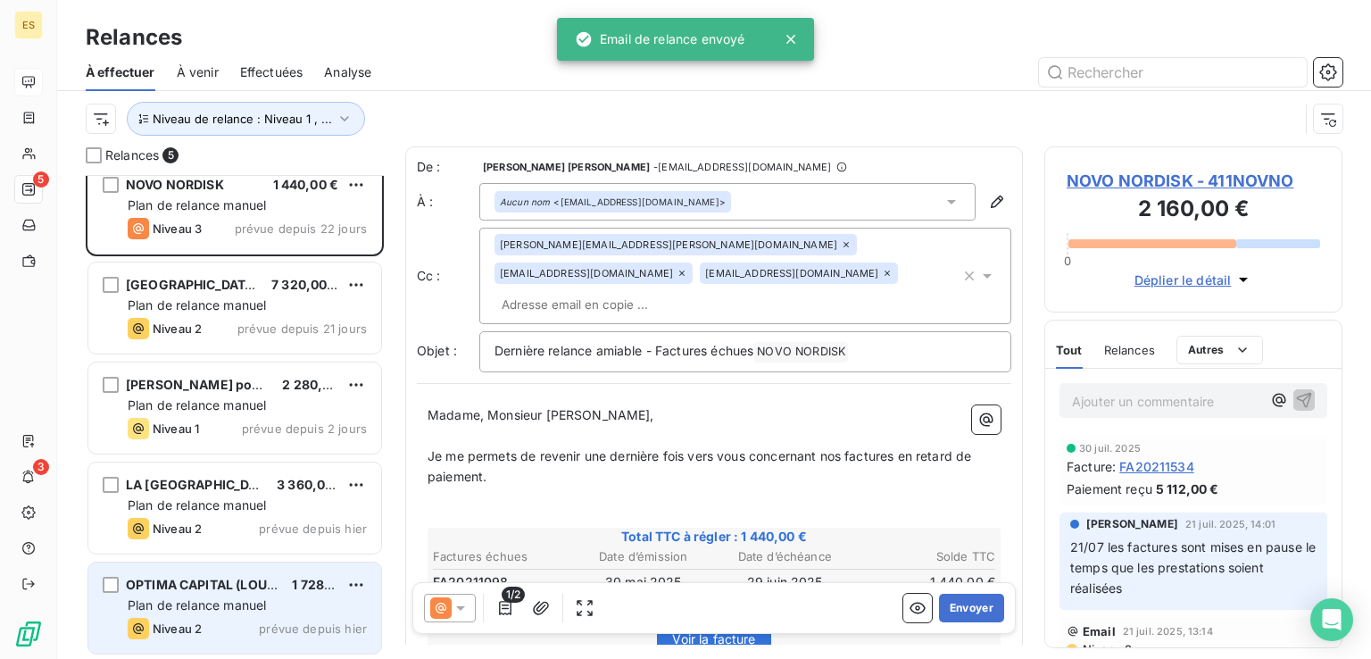
click at [95, 622] on div "OPTIMA CAPITAL (LOUVE INVEST) 1 728,00 € Plan de relance manuel Niveau 2 prévue…" at bounding box center [234, 607] width 293 height 91
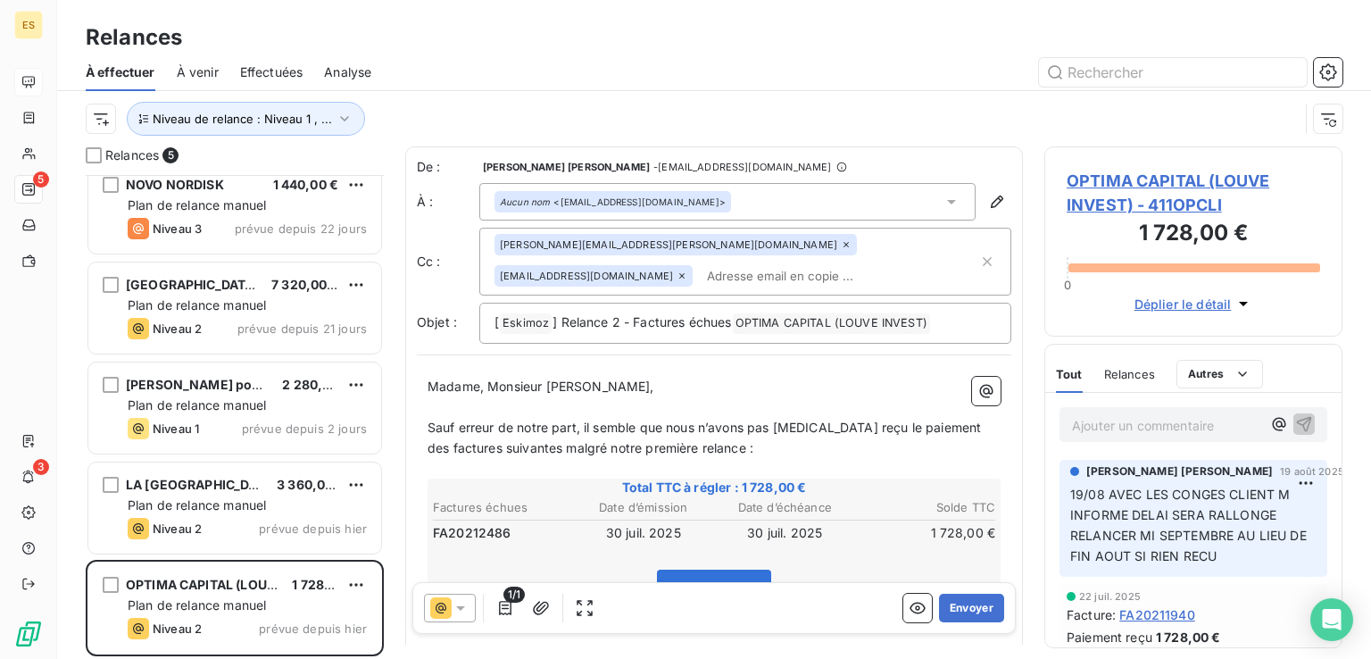
click at [1198, 184] on span "OPTIMA CAPITAL (LOUVE INVEST) - 411OPCLI" at bounding box center [1192, 193] width 253 height 48
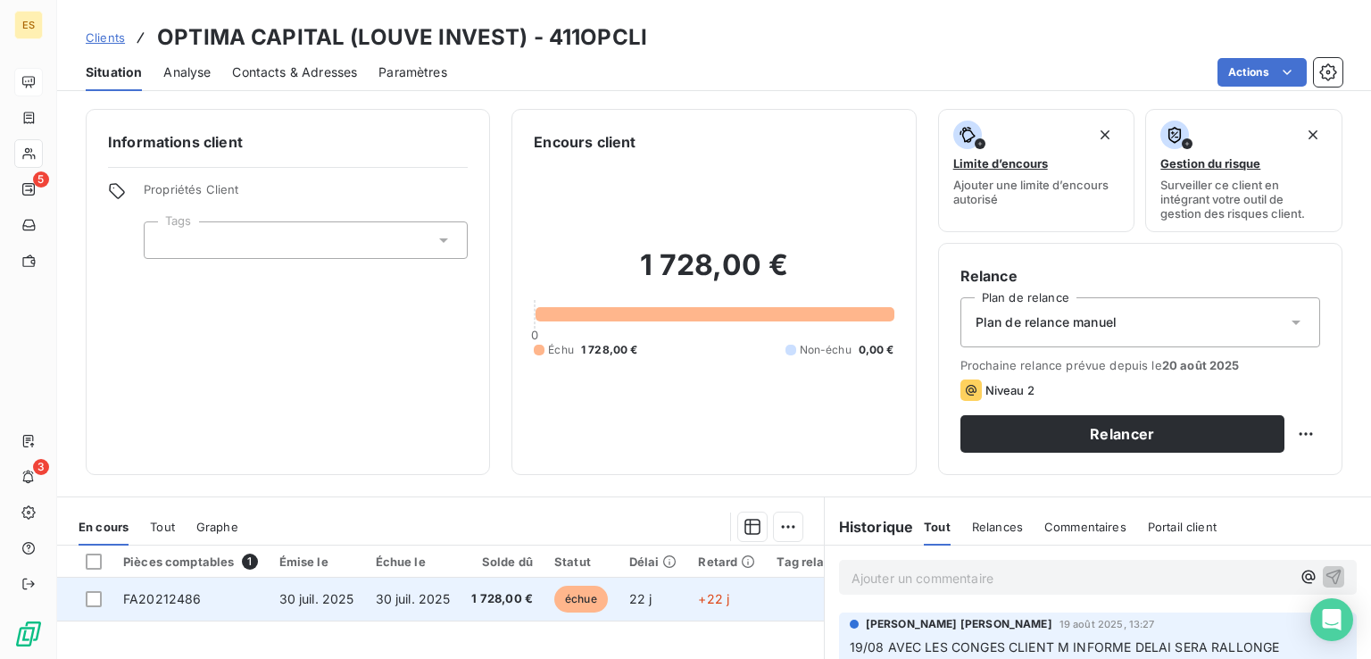
click at [518, 601] on span "1 728,00 €" at bounding box center [502, 599] width 62 height 18
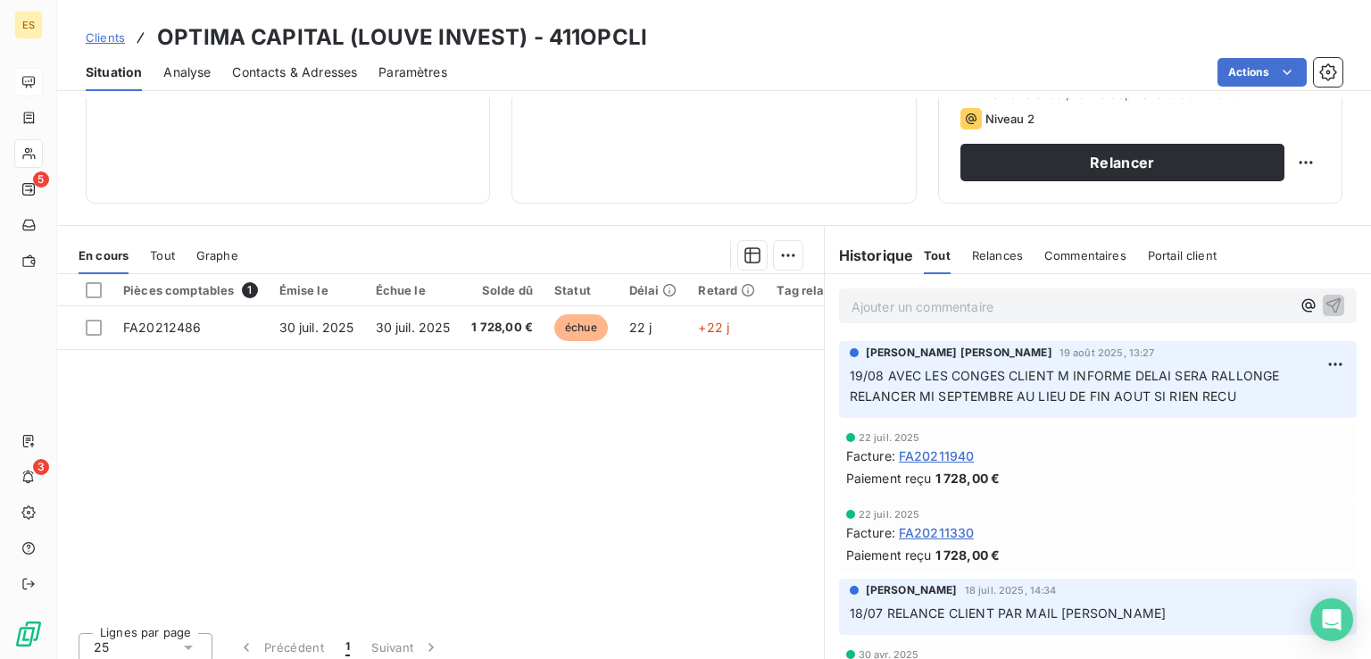
scroll to position [283, 0]
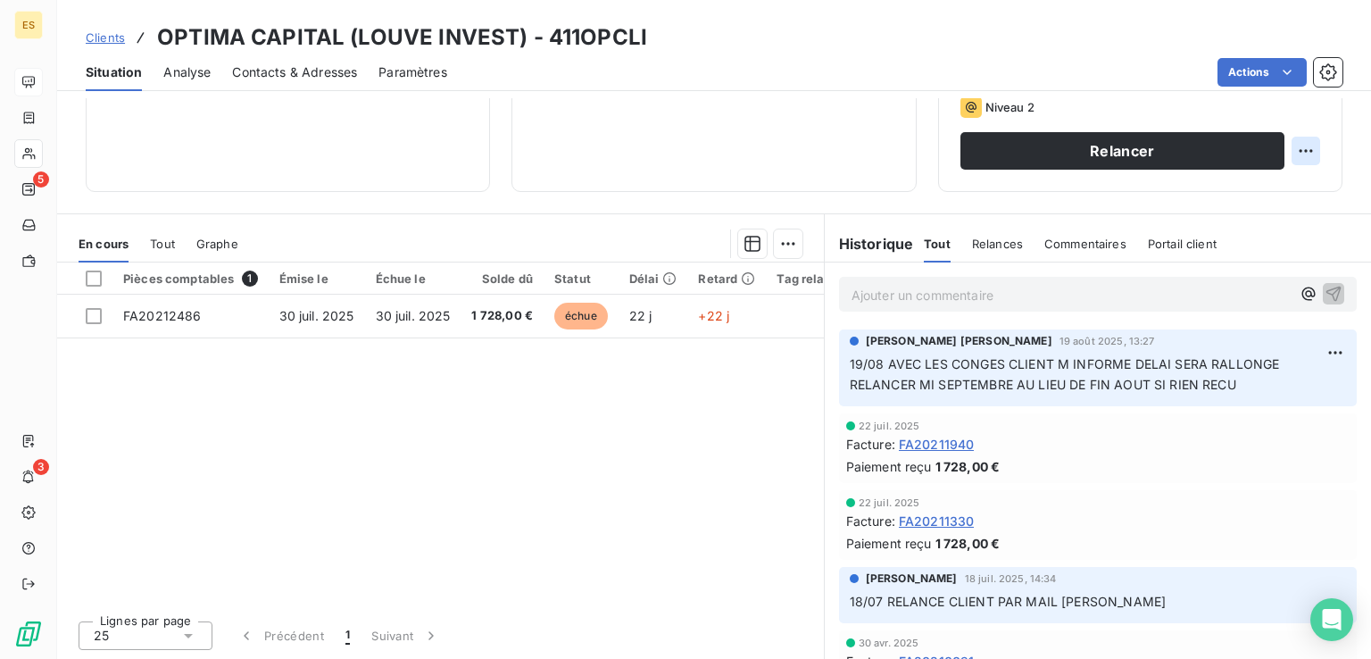
click at [1289, 152] on html "ES 5 3 Clients OPTIMA CAPITAL (LOUVE INVEST) - 411OPCLI Situation Analyse Conta…" at bounding box center [685, 329] width 1371 height 659
click at [1178, 194] on div "Replanifier cette action" at bounding box center [1219, 189] width 160 height 29
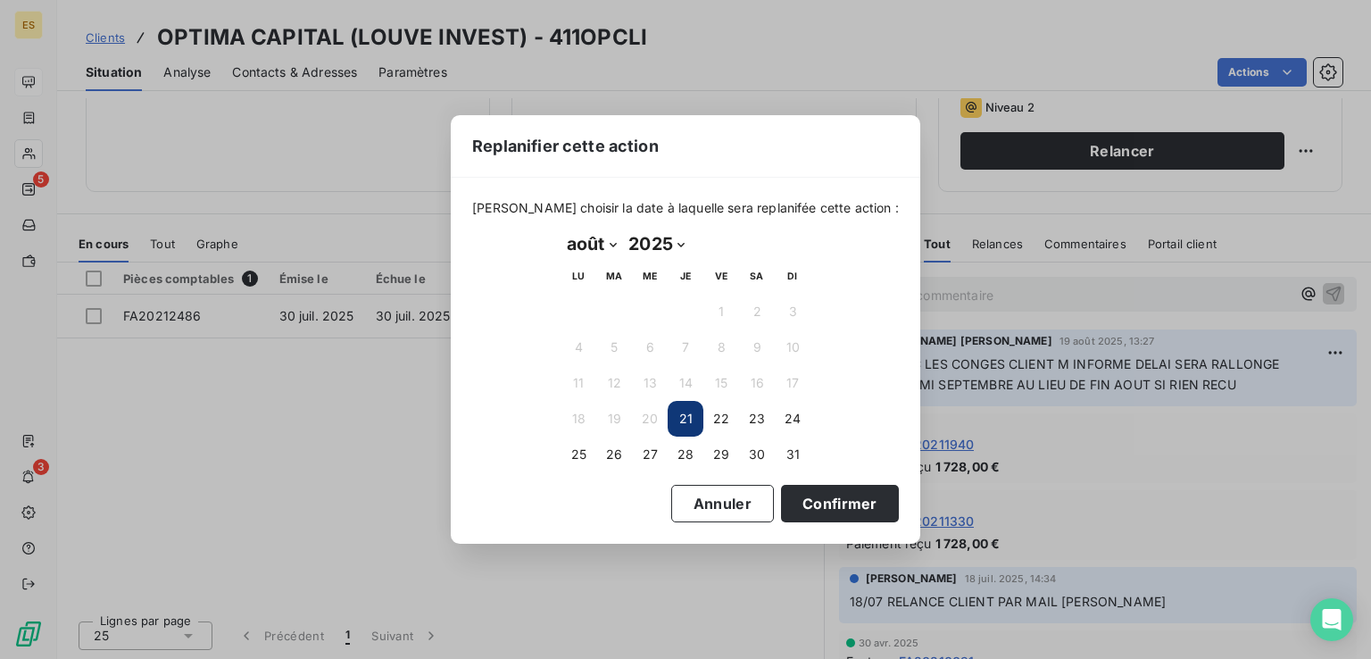
click at [612, 248] on select "janvier février mars avril mai juin juillet août septembre octobre novembre déc…" at bounding box center [591, 243] width 62 height 29
select select "8"
click at [560, 229] on select "janvier février mars avril mai juin juillet août septembre octobre novembre déc…" at bounding box center [591, 243] width 62 height 29
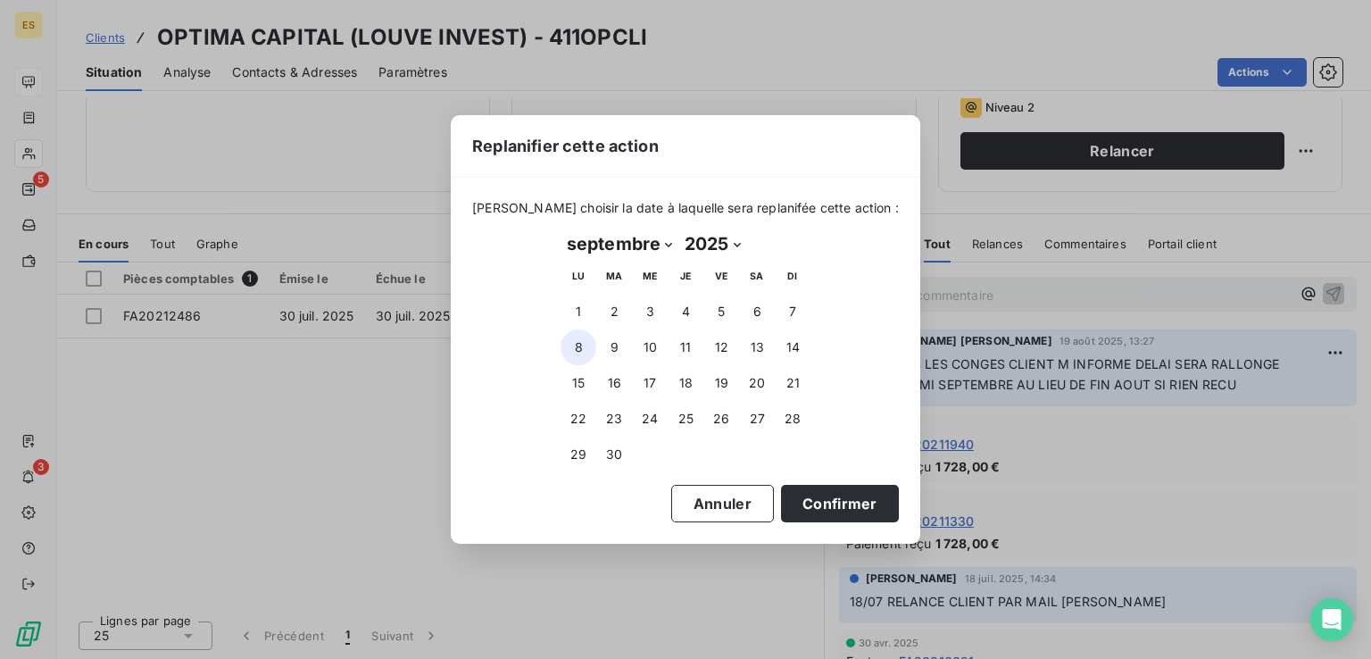
click at [579, 347] on button "8" at bounding box center [578, 347] width 36 height 36
click at [807, 502] on button "Confirmer" at bounding box center [840, 503] width 118 height 37
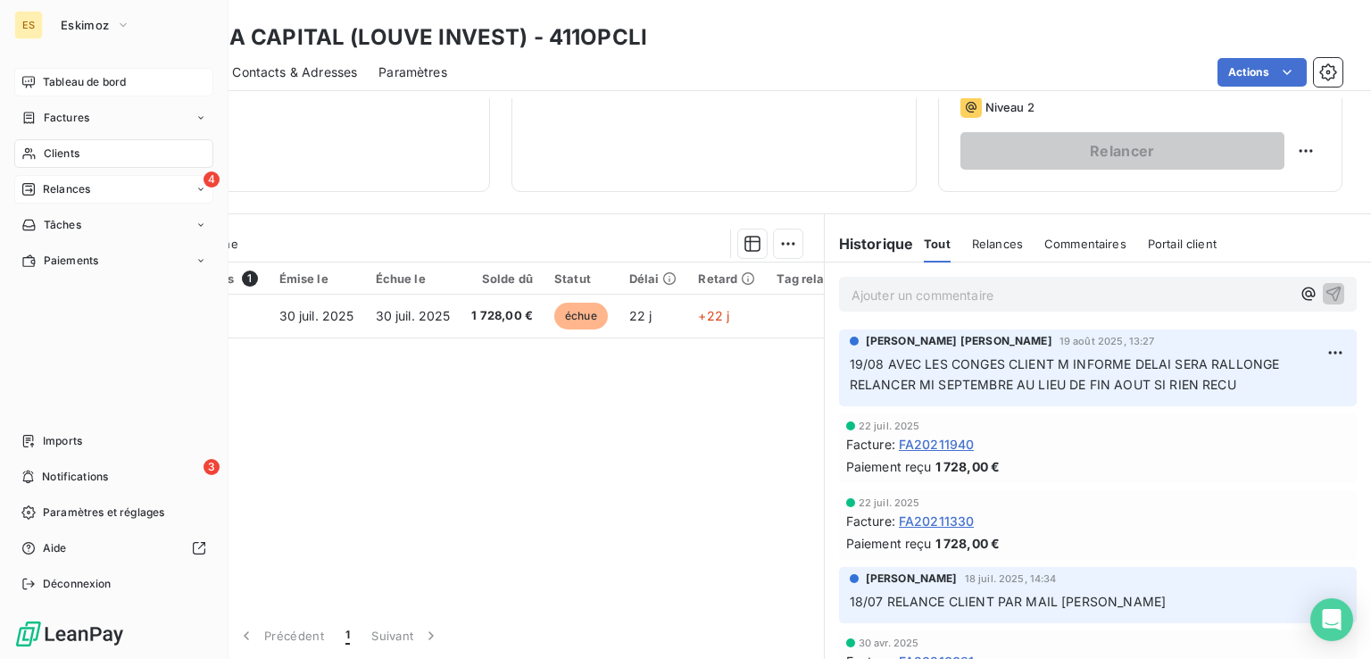
click at [41, 183] on div "Relances" at bounding box center [55, 189] width 69 height 16
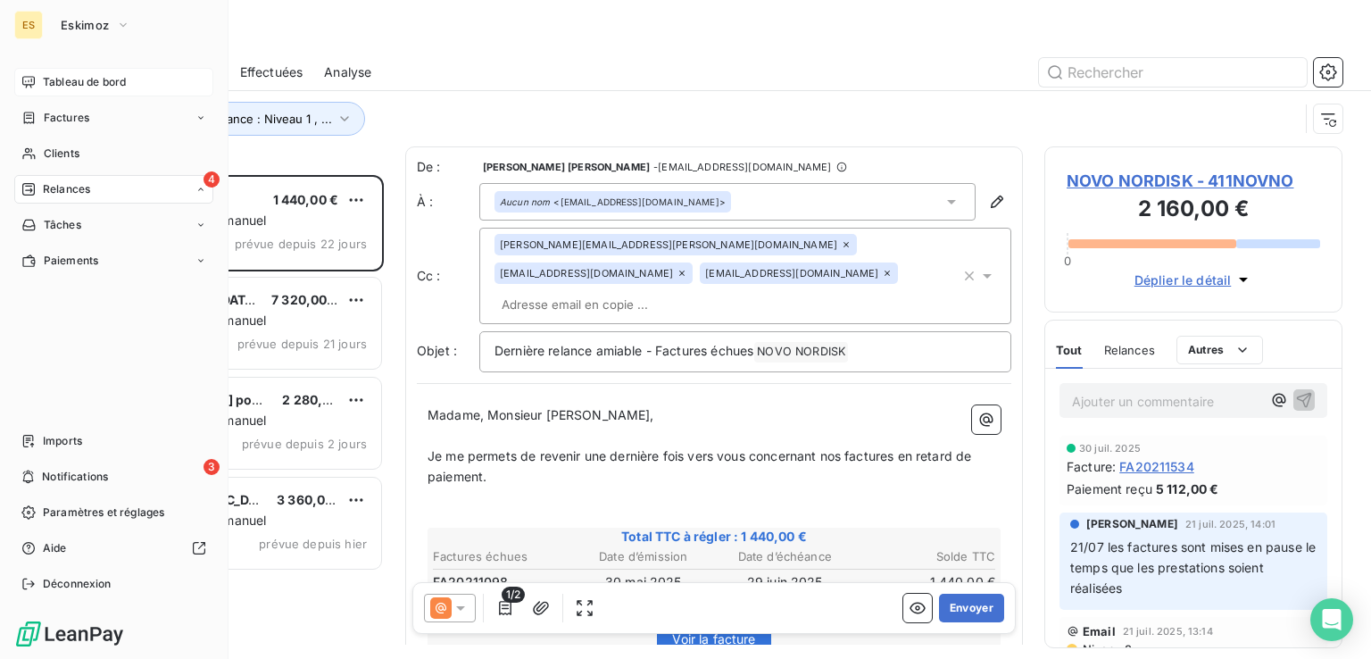
scroll to position [469, 284]
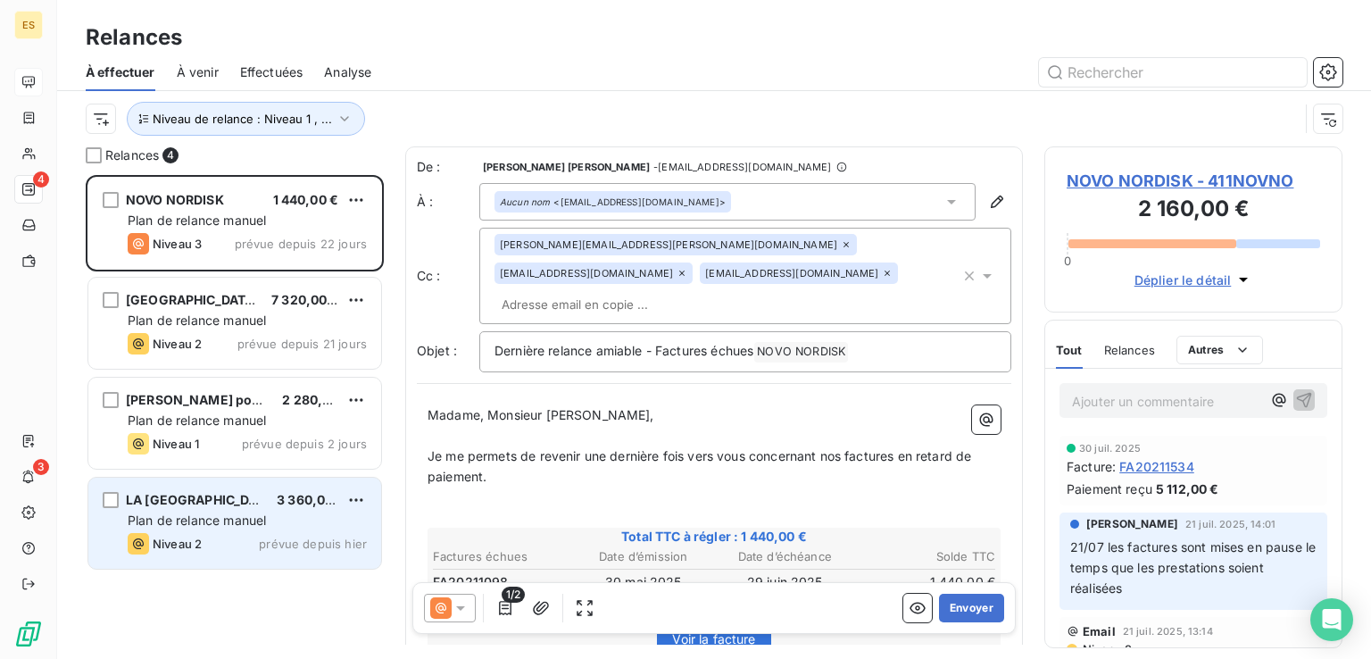
click at [226, 514] on span "Plan de relance manuel" at bounding box center [197, 519] width 138 height 15
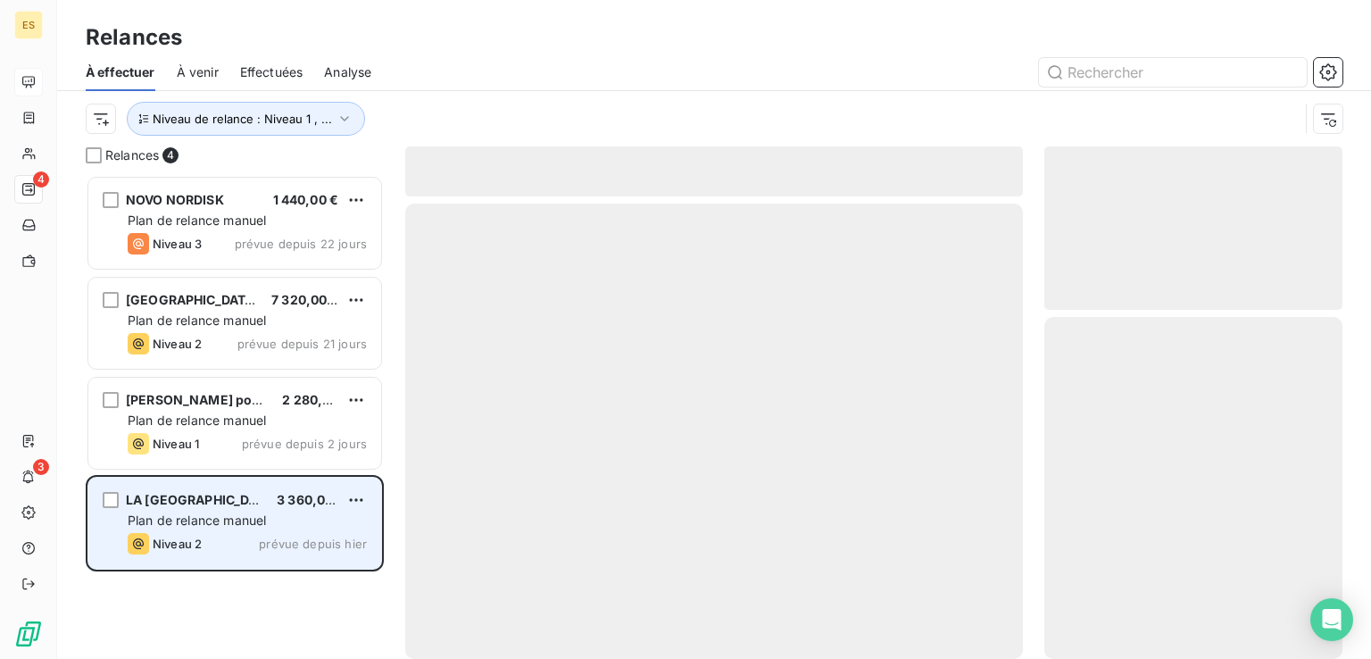
click at [242, 504] on span "LA MAISON SAINT-GOBAIN" at bounding box center [202, 499] width 152 height 15
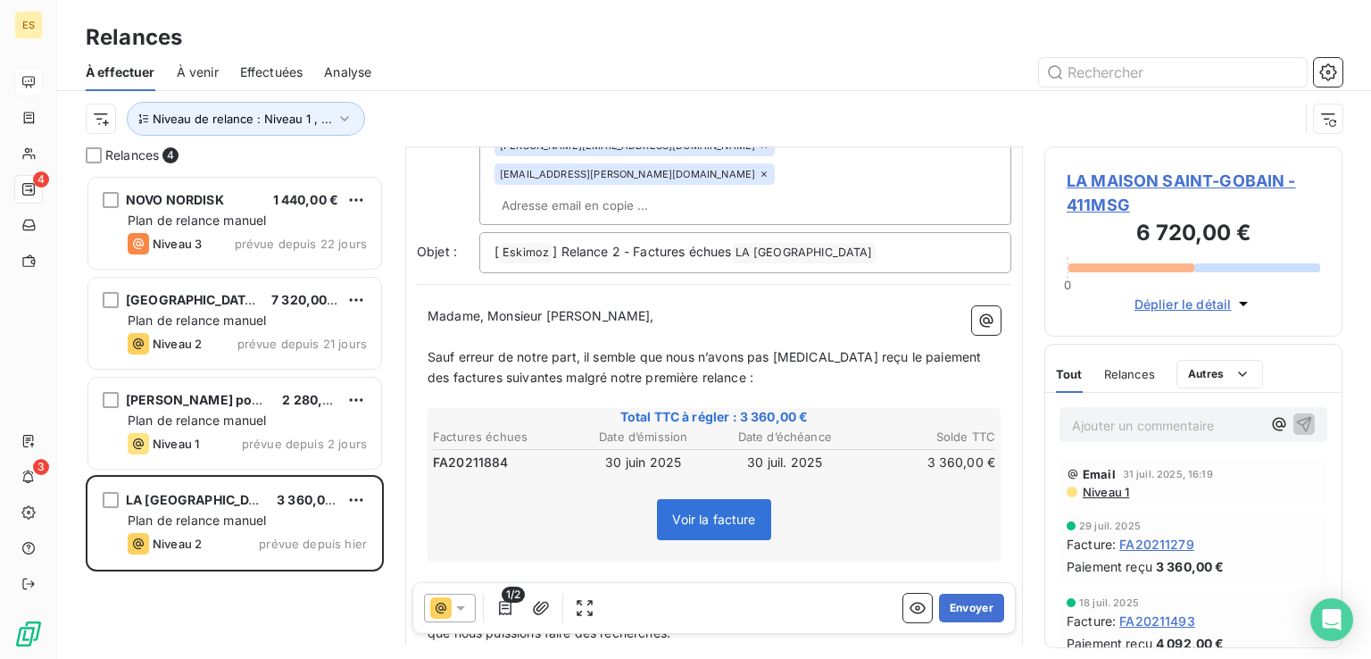
scroll to position [268, 0]
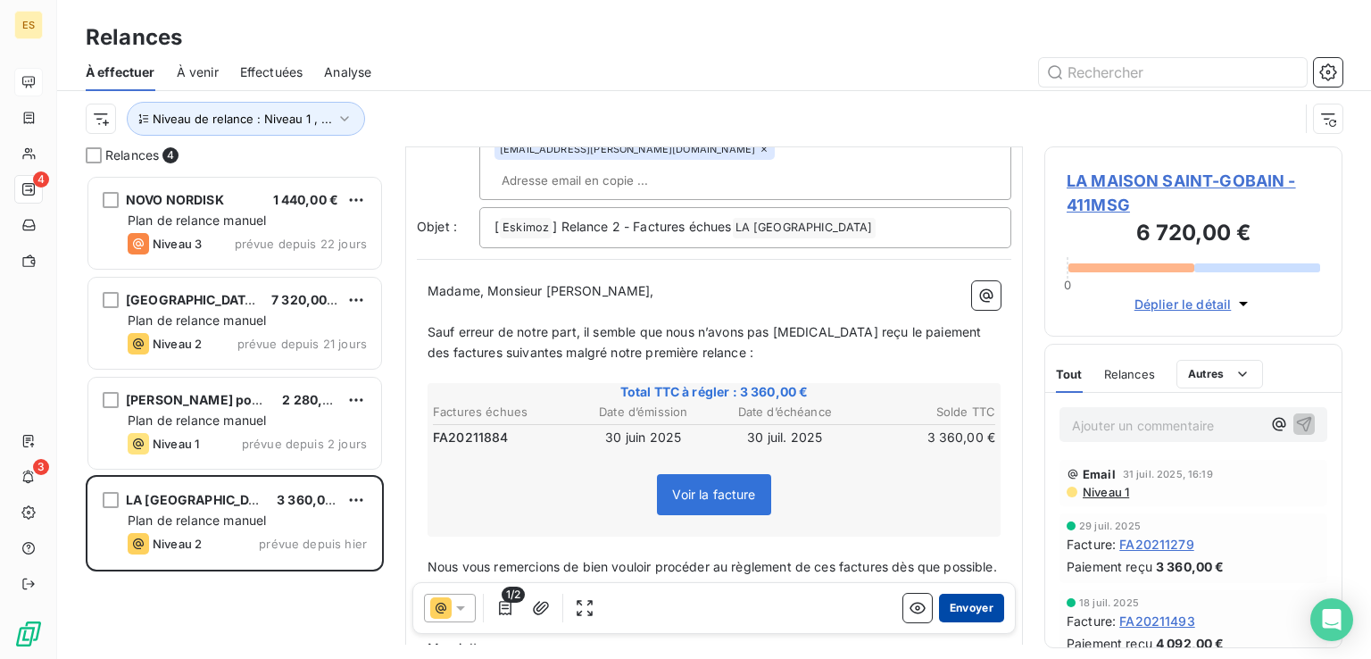
click at [962, 604] on button "Envoyer" at bounding box center [971, 607] width 65 height 29
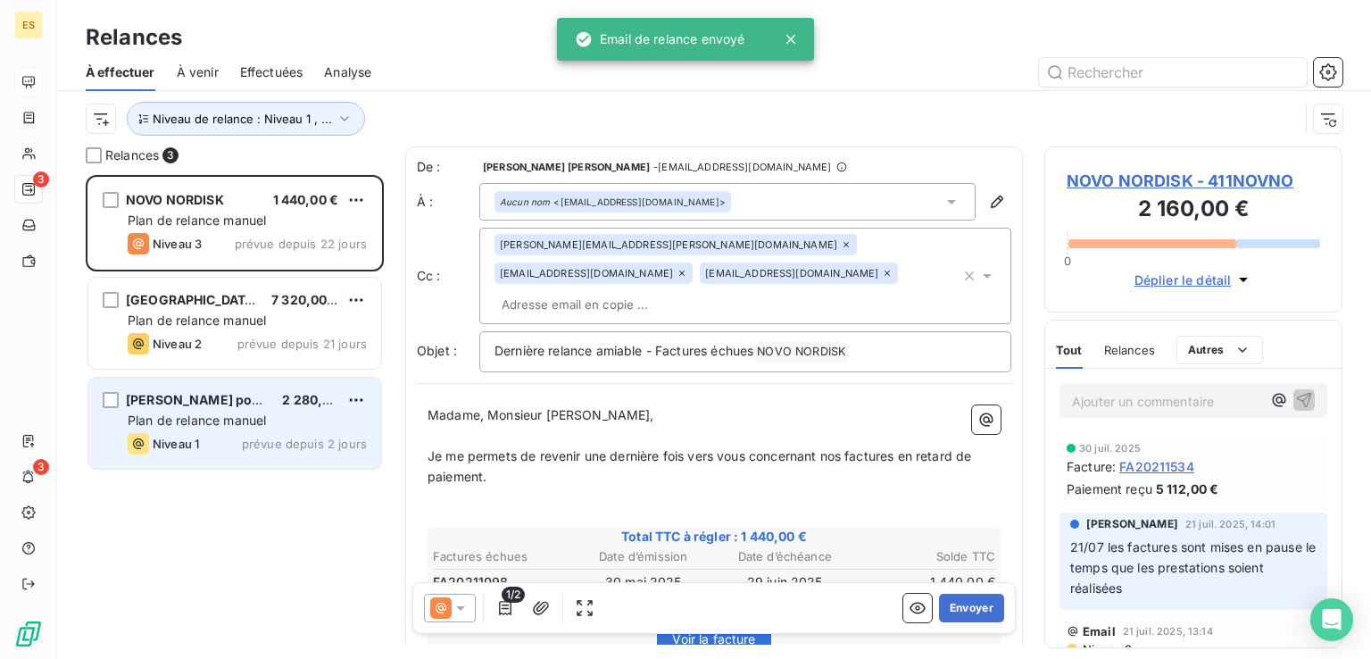
click at [230, 433] on div "Niveau 1 prévue depuis 2 jours" at bounding box center [247, 443] width 239 height 21
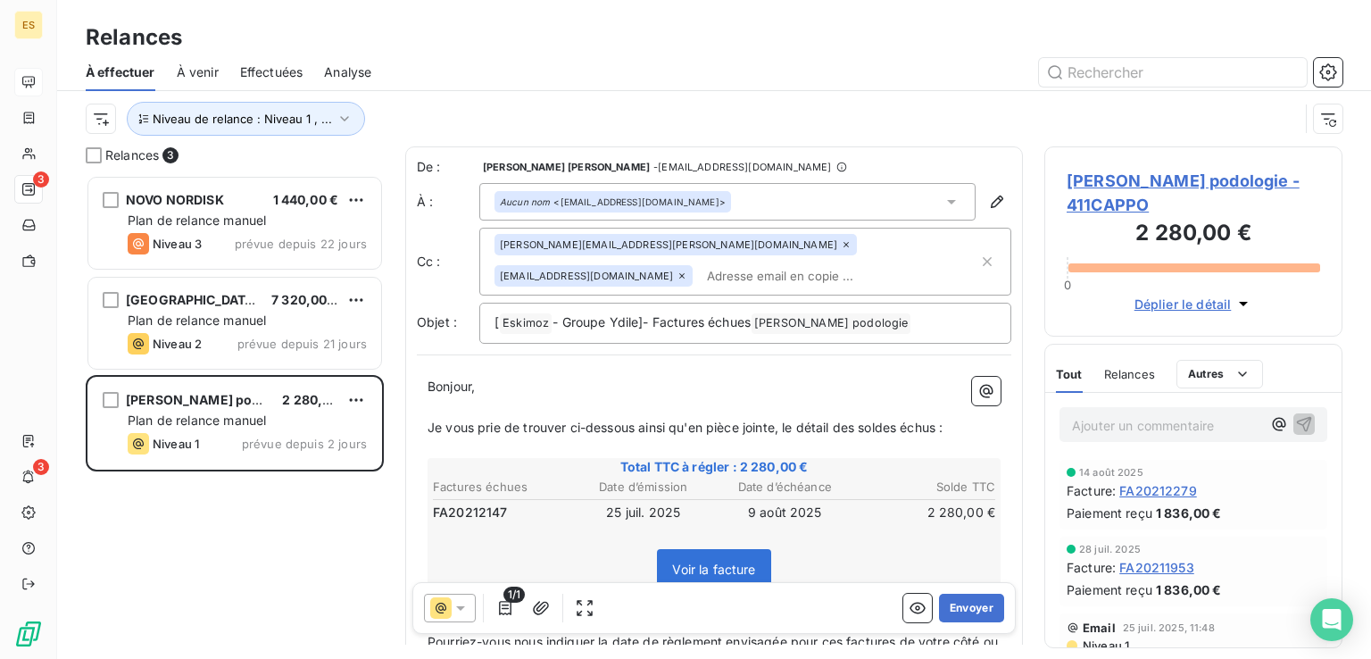
click at [954, 622] on div "1/1 Envoyer" at bounding box center [713, 608] width 603 height 52
click at [954, 608] on button "Envoyer" at bounding box center [971, 607] width 65 height 29
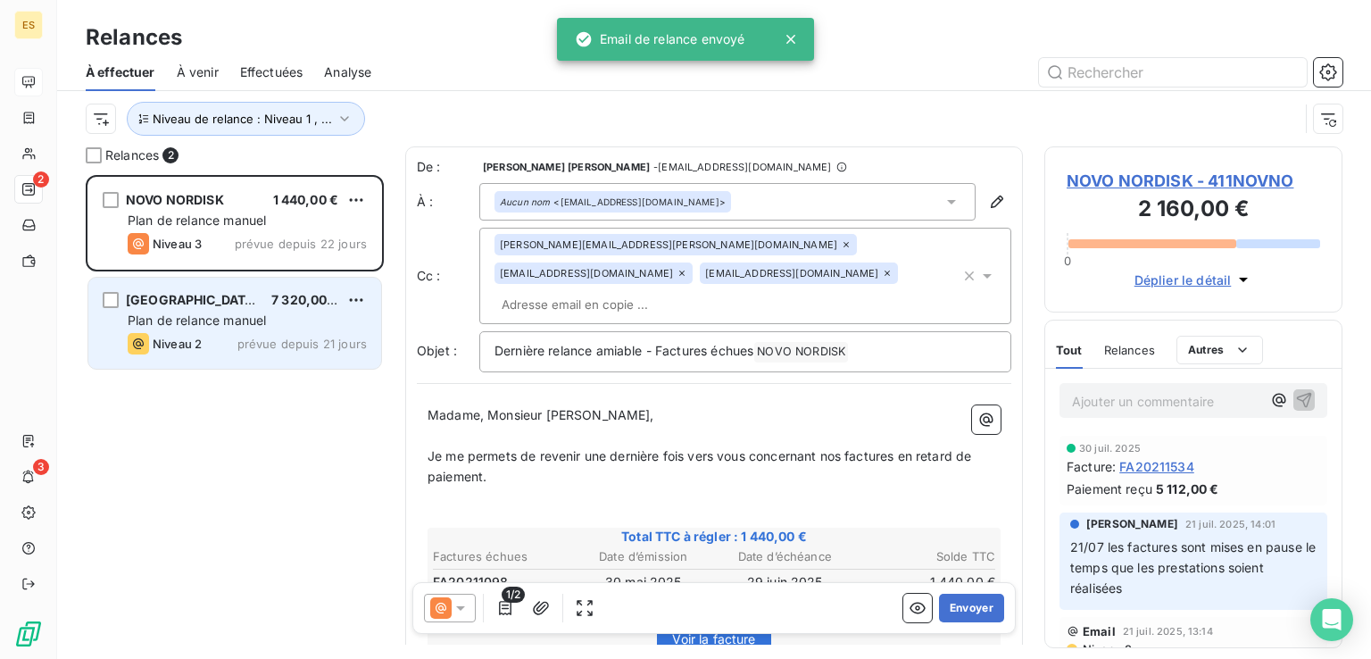
click at [196, 333] on div "Niveau 2" at bounding box center [165, 343] width 74 height 21
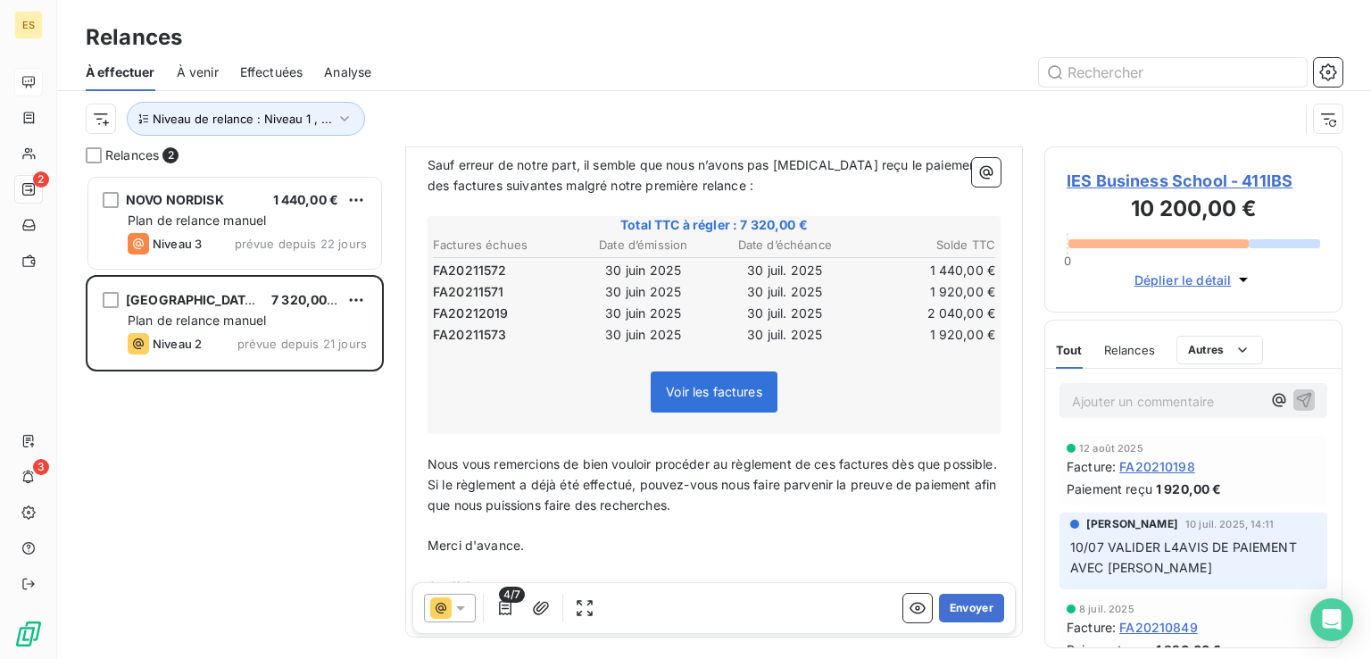
scroll to position [346, 0]
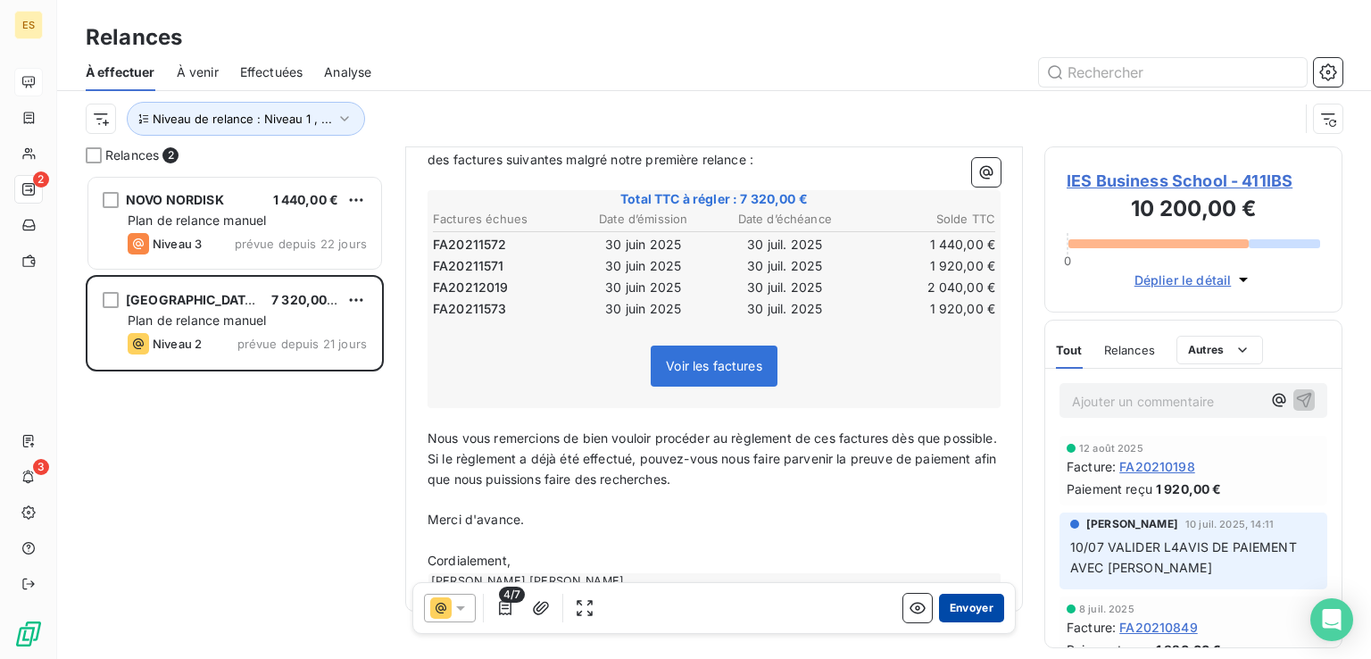
click at [976, 603] on button "Envoyer" at bounding box center [971, 607] width 65 height 29
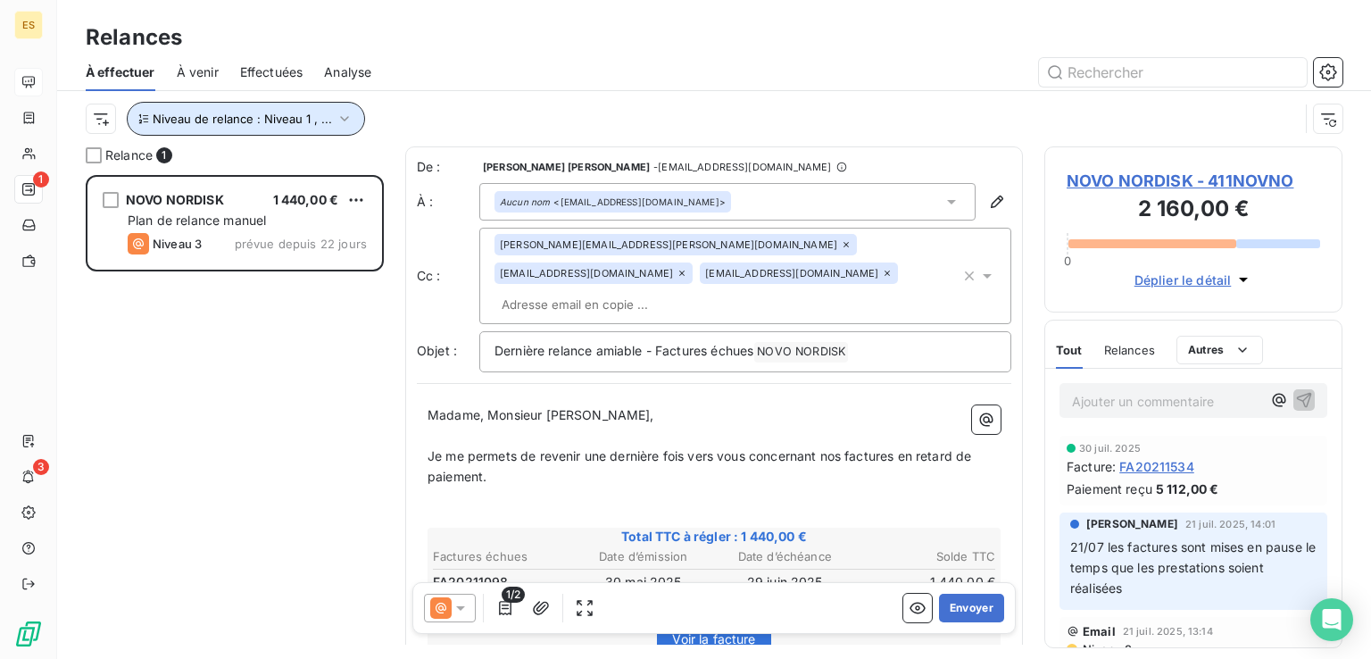
click at [248, 135] on button "Niveau de relance : Niveau 1 , ..." at bounding box center [246, 119] width 238 height 34
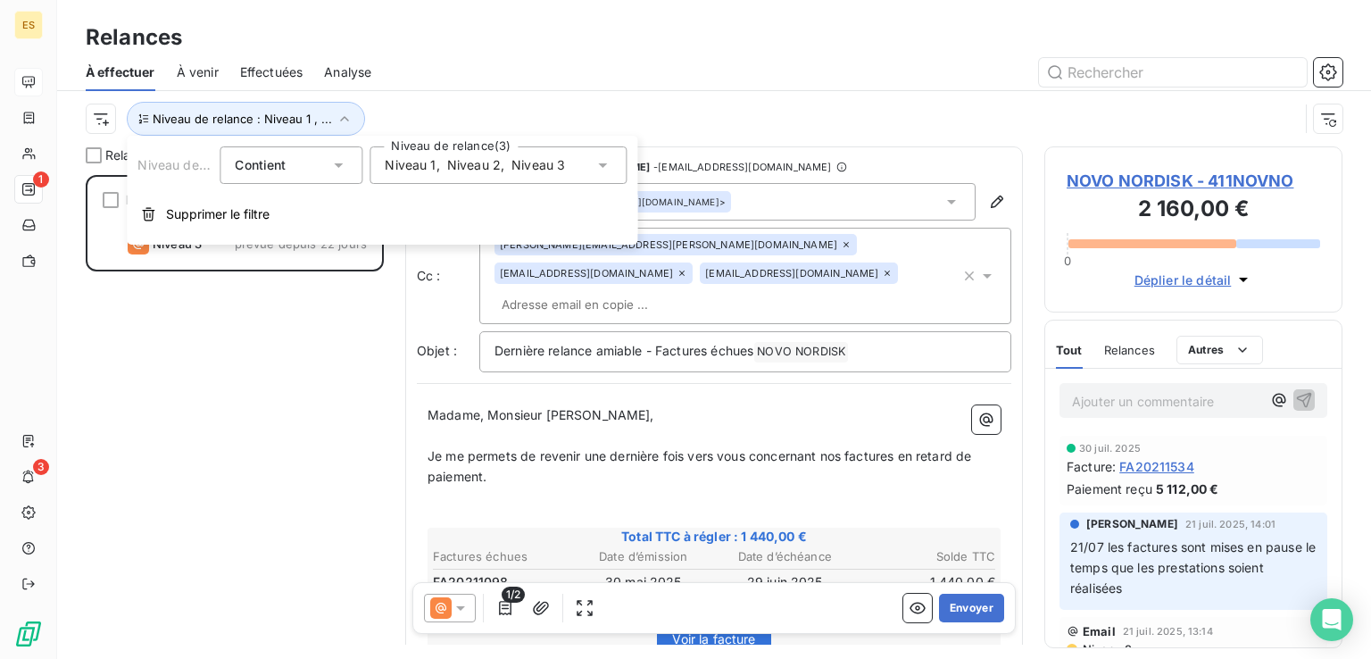
click at [482, 177] on div "Niveau 1 , Niveau 2 , Niveau 3" at bounding box center [497, 164] width 257 height 37
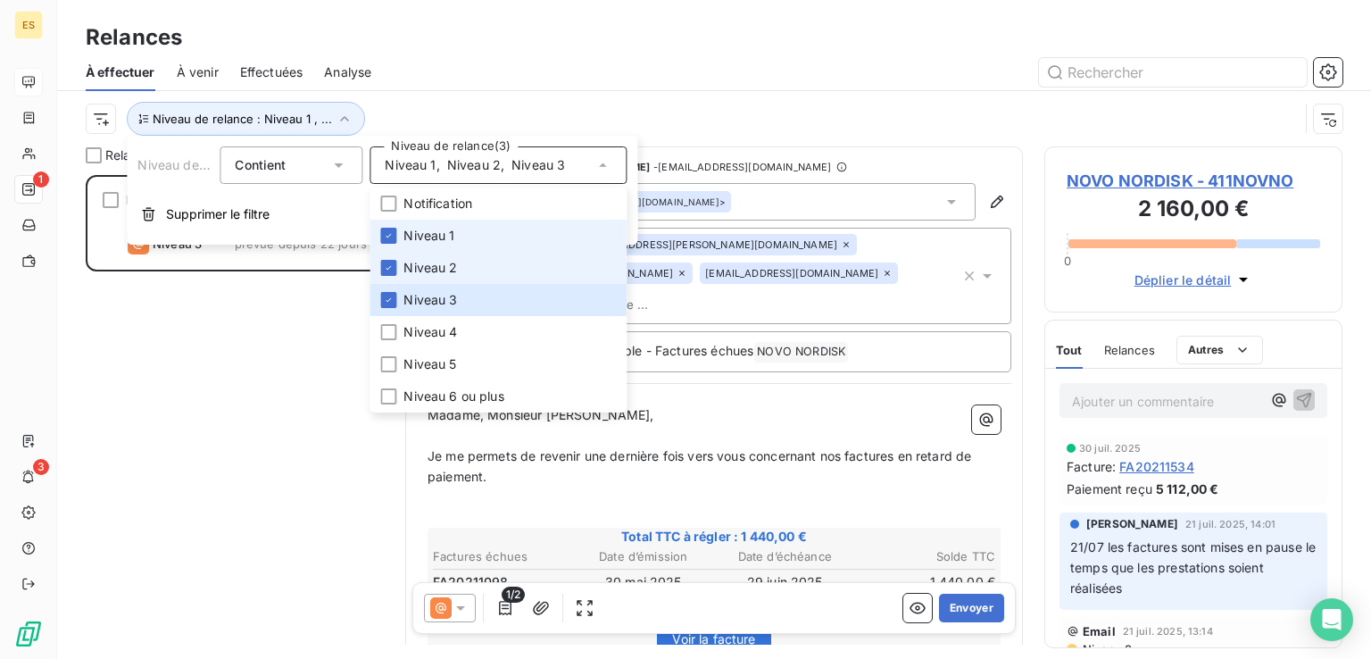
click at [450, 244] on span "Niveau 1" at bounding box center [428, 236] width 51 height 18
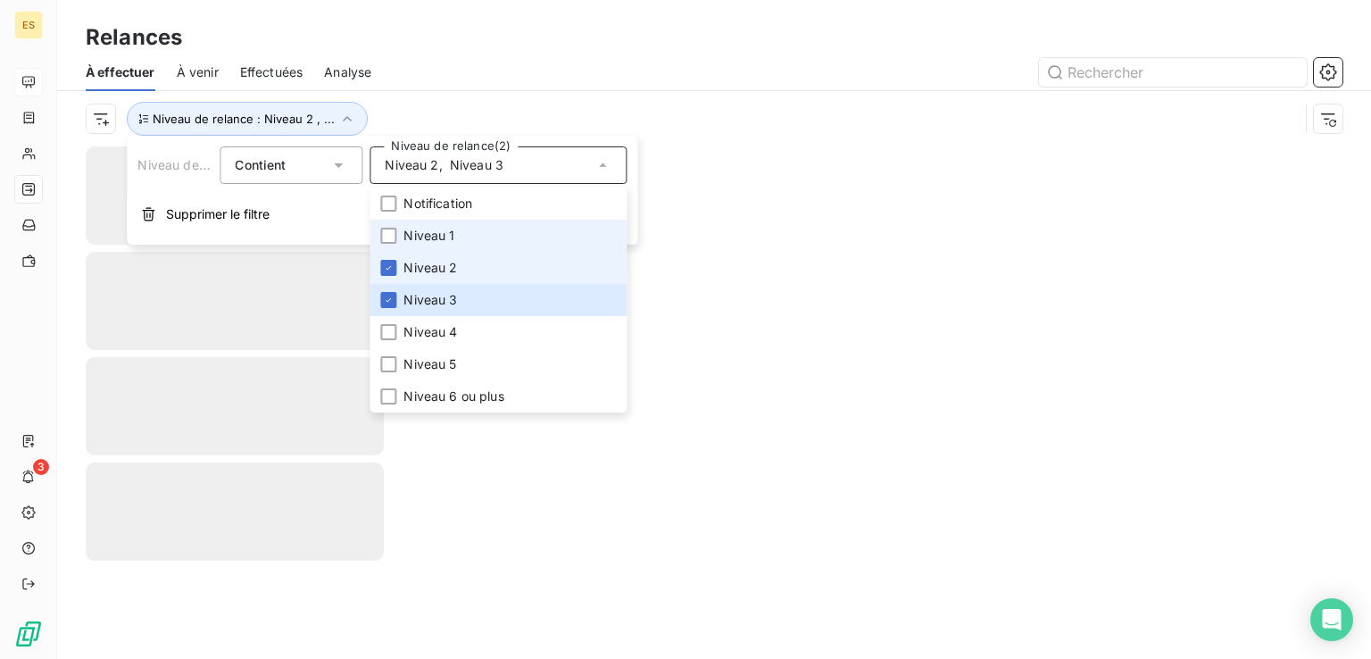
click at [446, 261] on span "Niveau 2" at bounding box center [430, 268] width 54 height 18
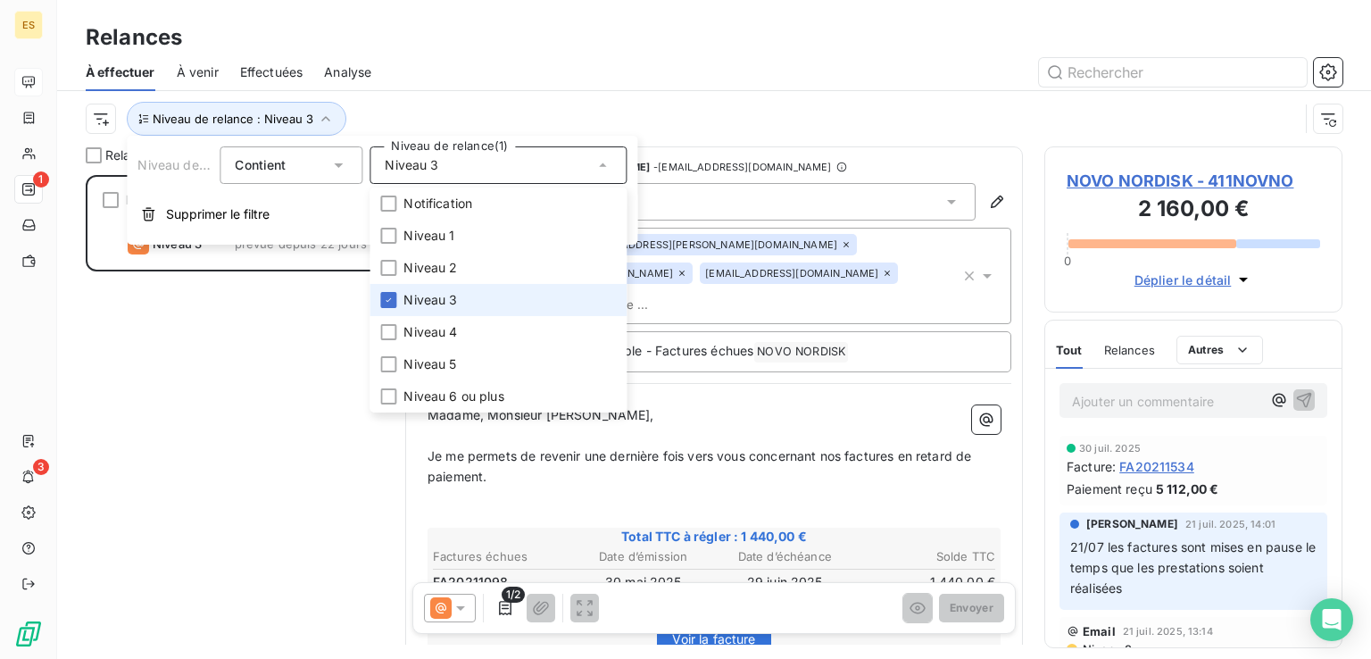
scroll to position [469, 284]
click at [444, 296] on span "Niveau 3" at bounding box center [430, 300] width 54 height 18
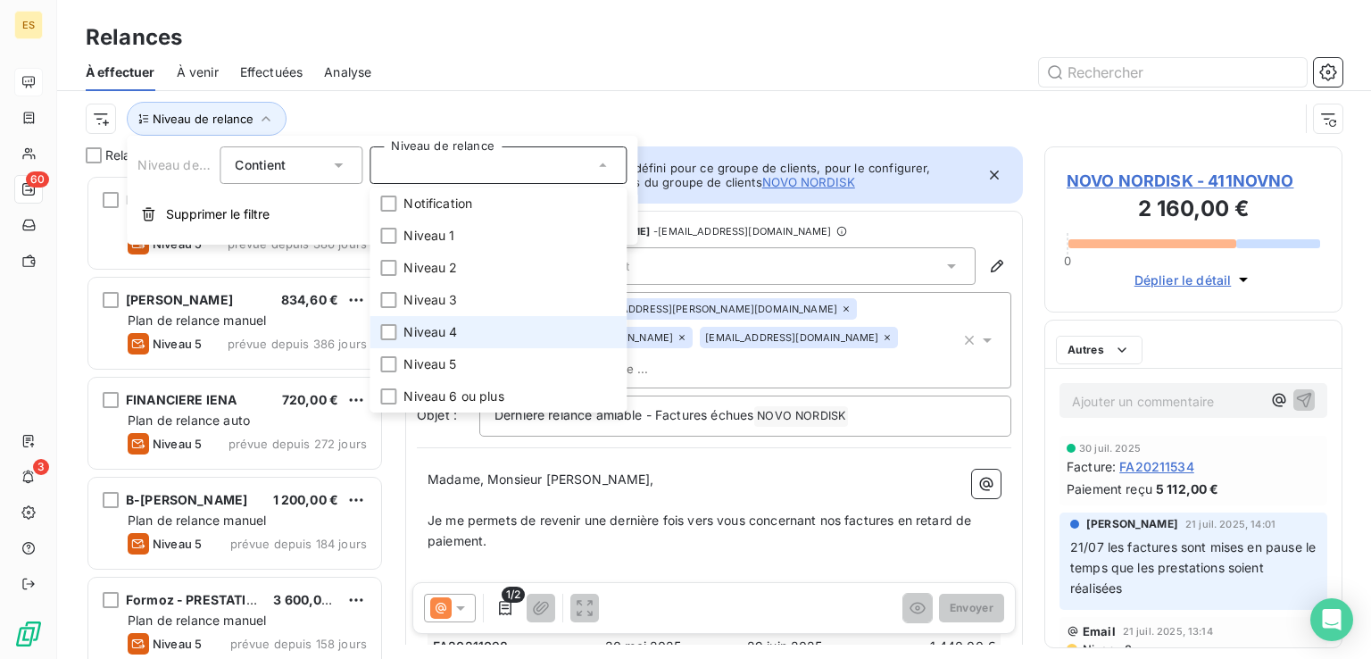
click at [441, 322] on li "Niveau 4" at bounding box center [497, 332] width 257 height 32
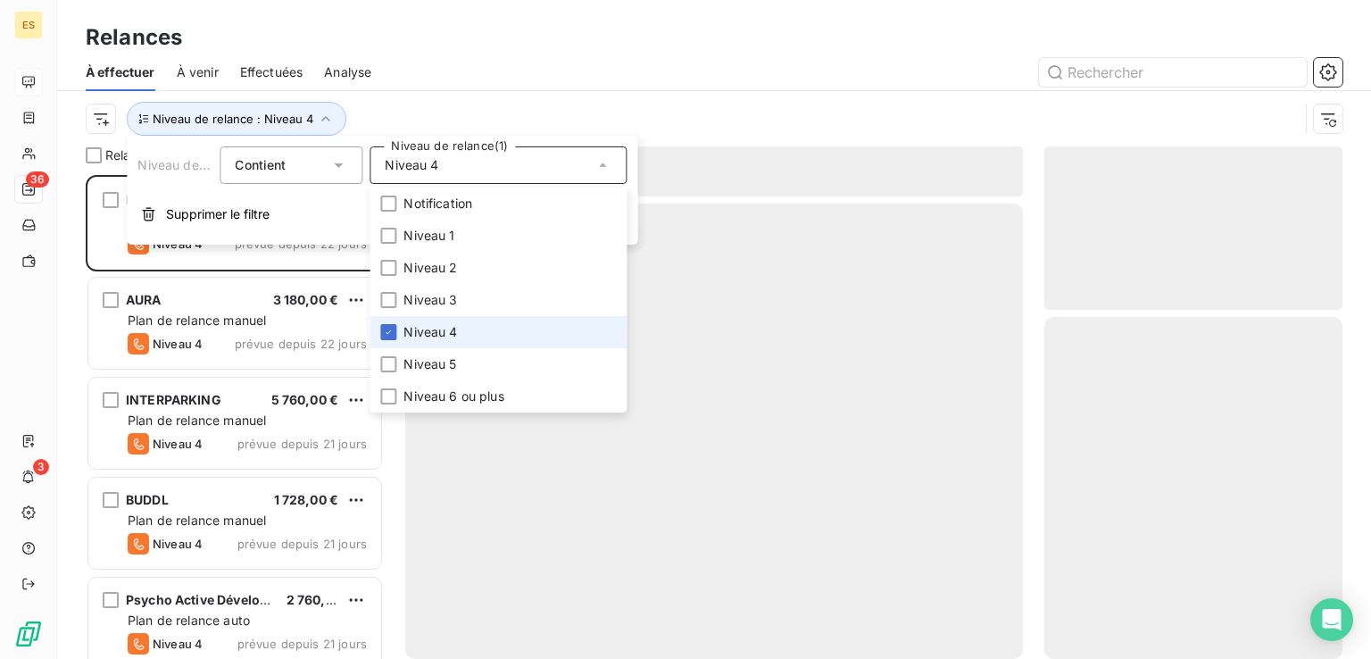
scroll to position [469, 284]
click at [593, 75] on div at bounding box center [867, 72] width 949 height 29
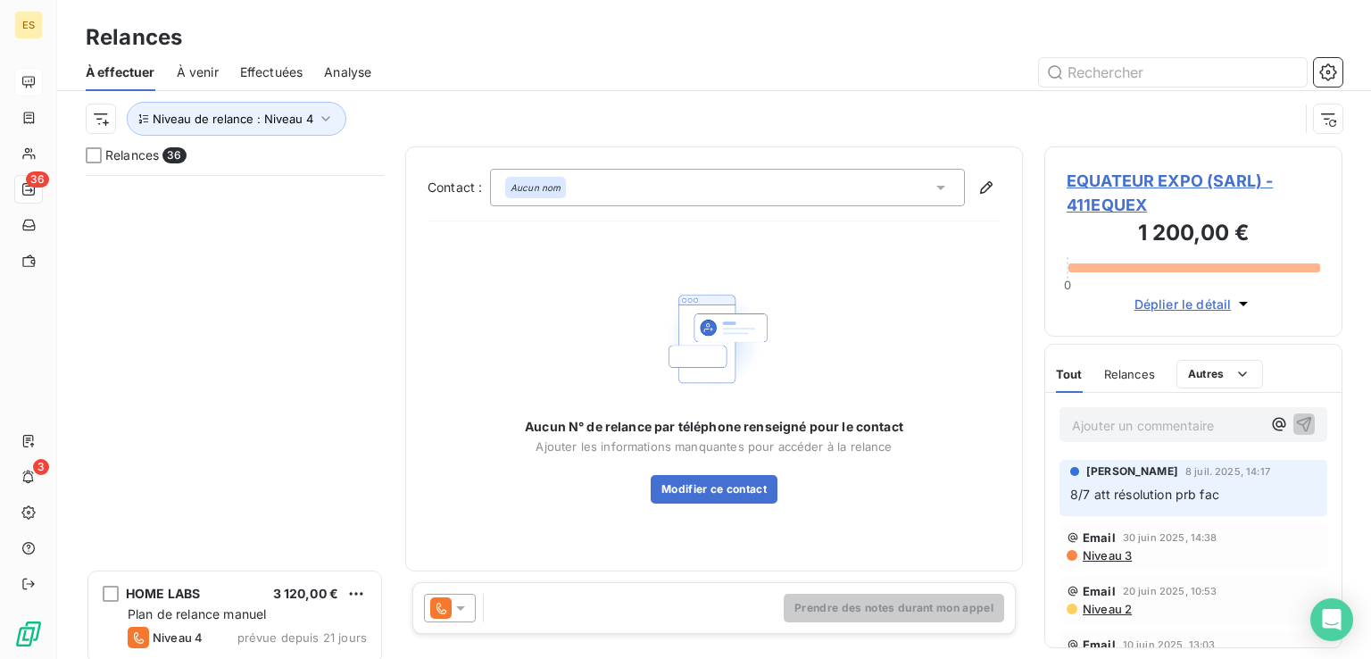
scroll to position [3114, 0]
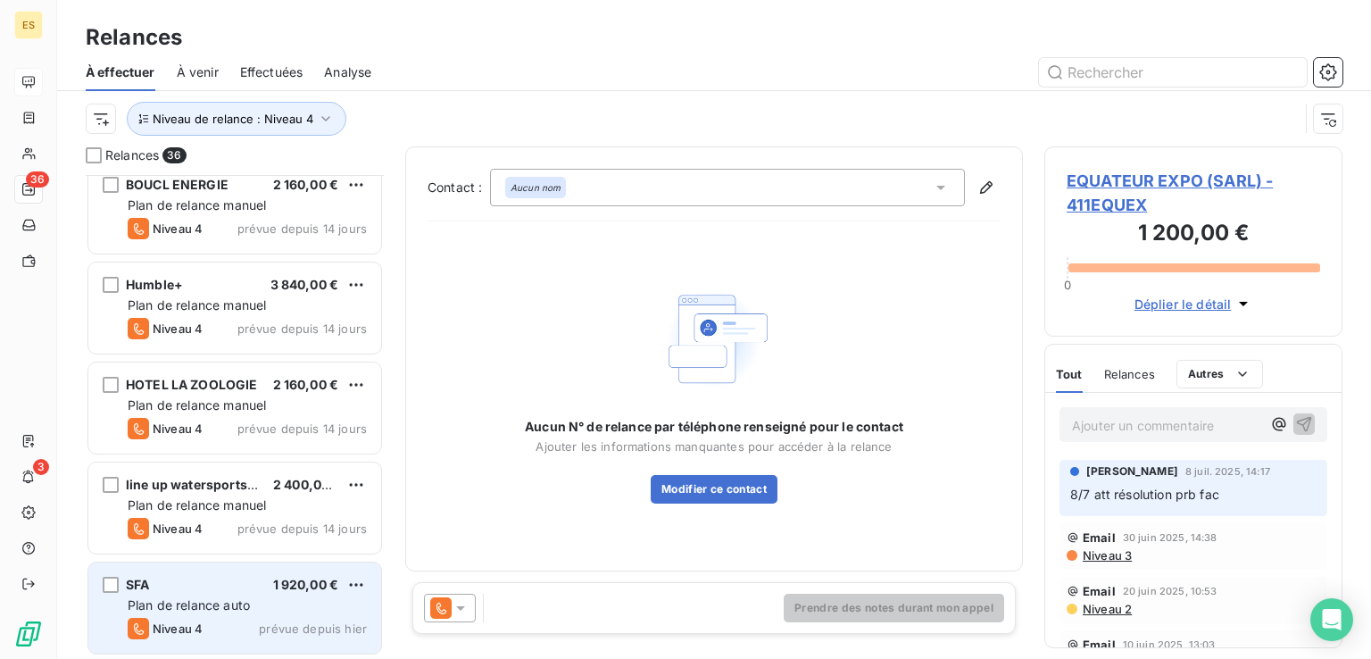
click at [286, 618] on div "Niveau 4 prévue depuis hier" at bounding box center [247, 628] width 239 height 21
